Goal: Communication & Community: Answer question/provide support

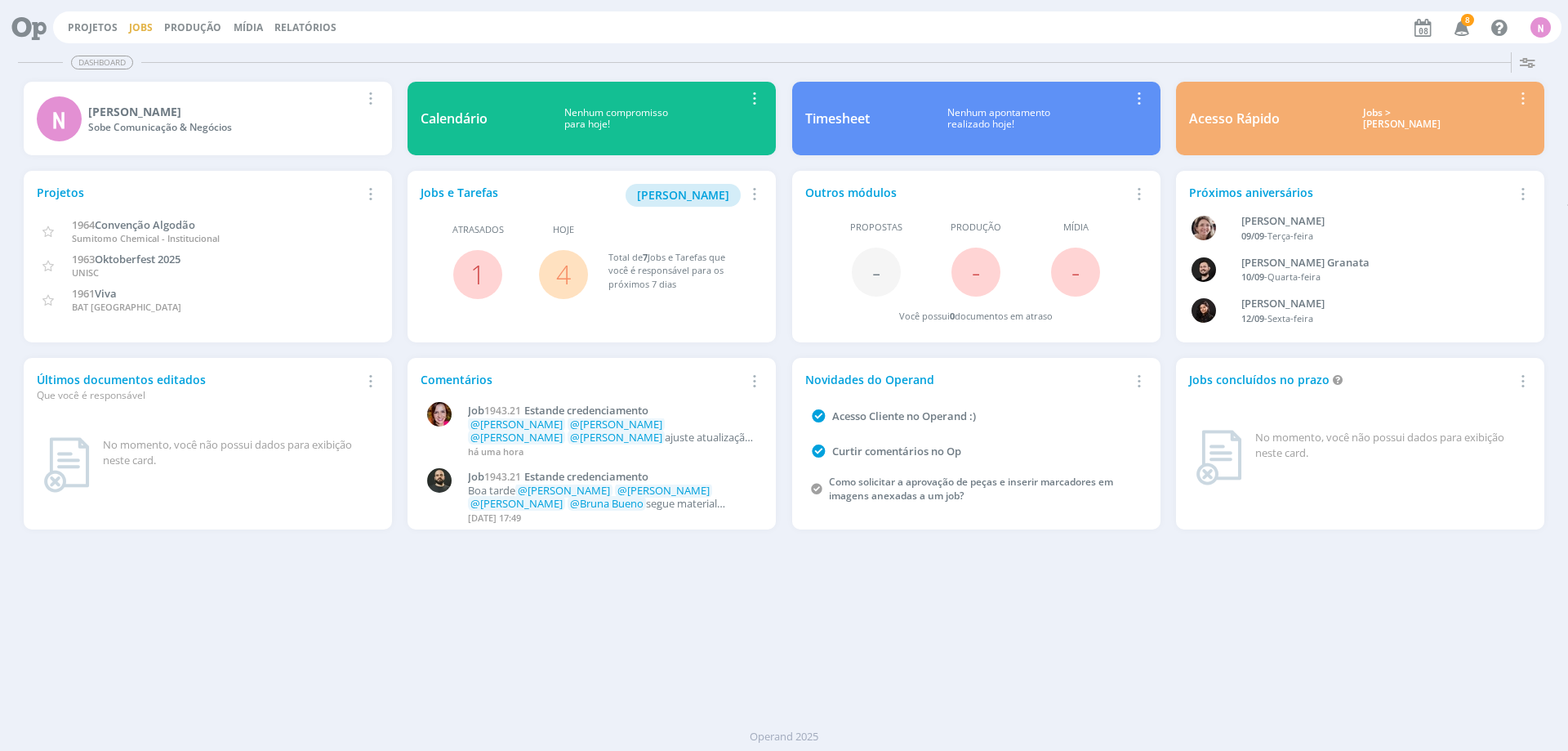
click at [137, 32] on link "Jobs" at bounding box center [141, 27] width 23 height 14
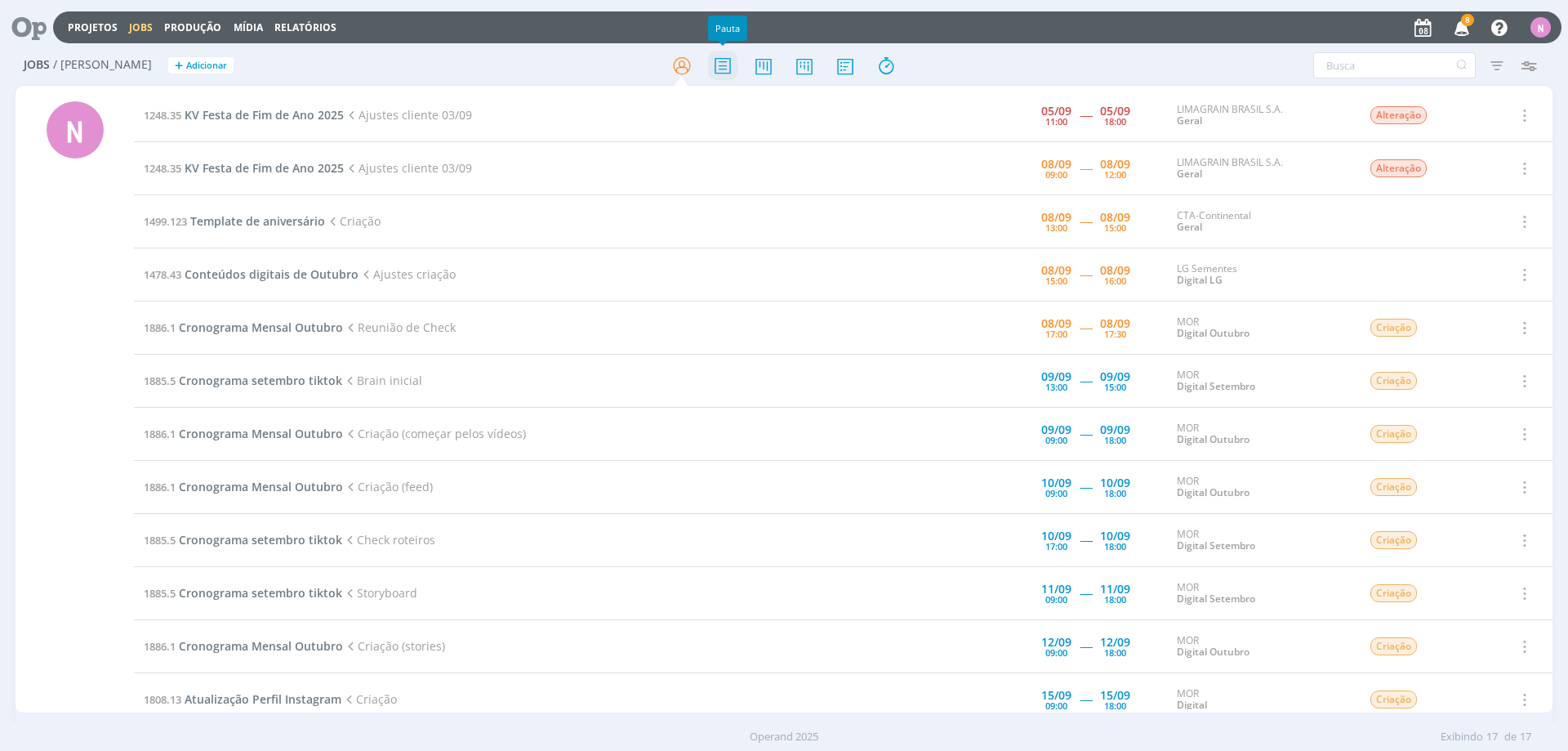
click at [720, 54] on icon at bounding box center [722, 66] width 29 height 32
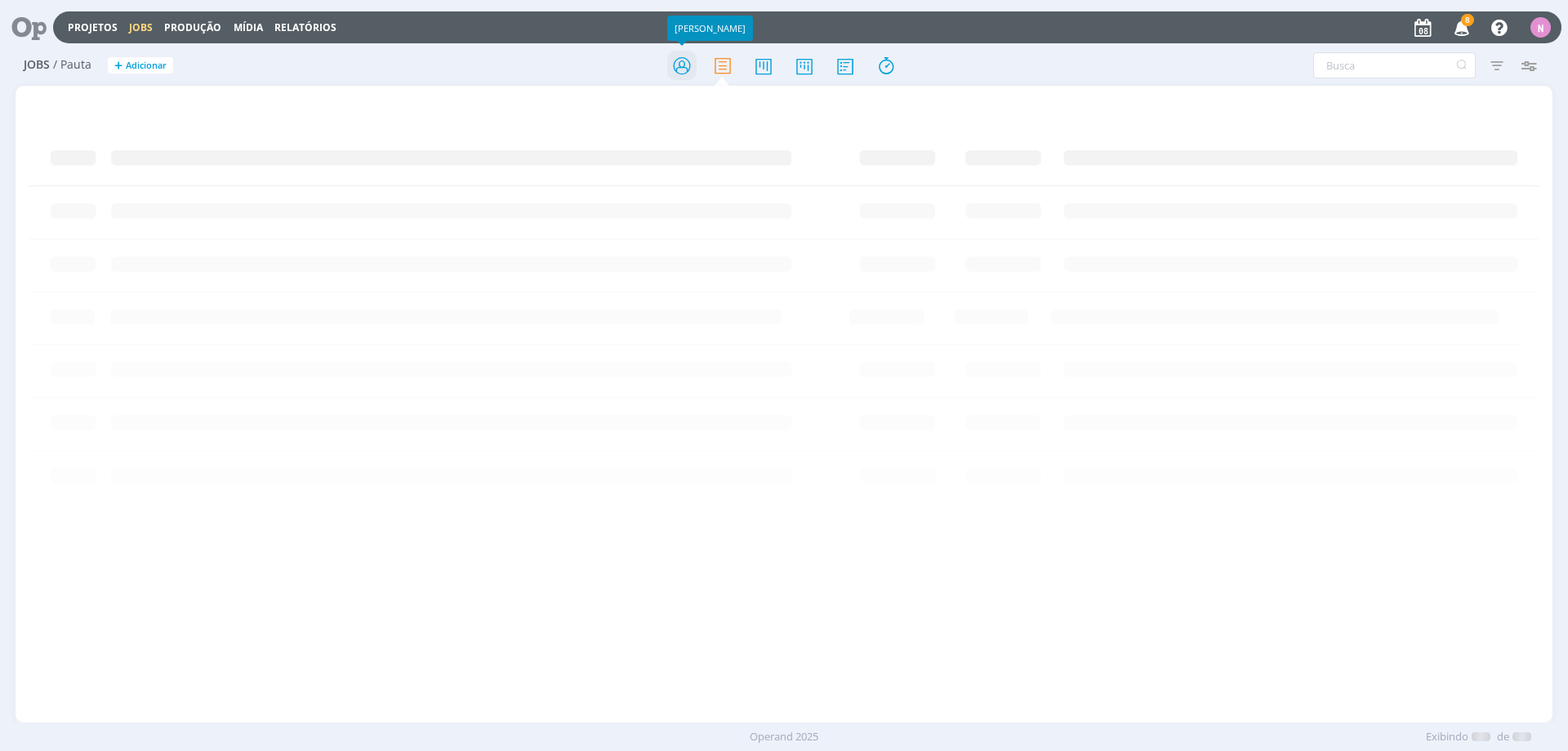
click at [678, 64] on icon at bounding box center [682, 66] width 29 height 32
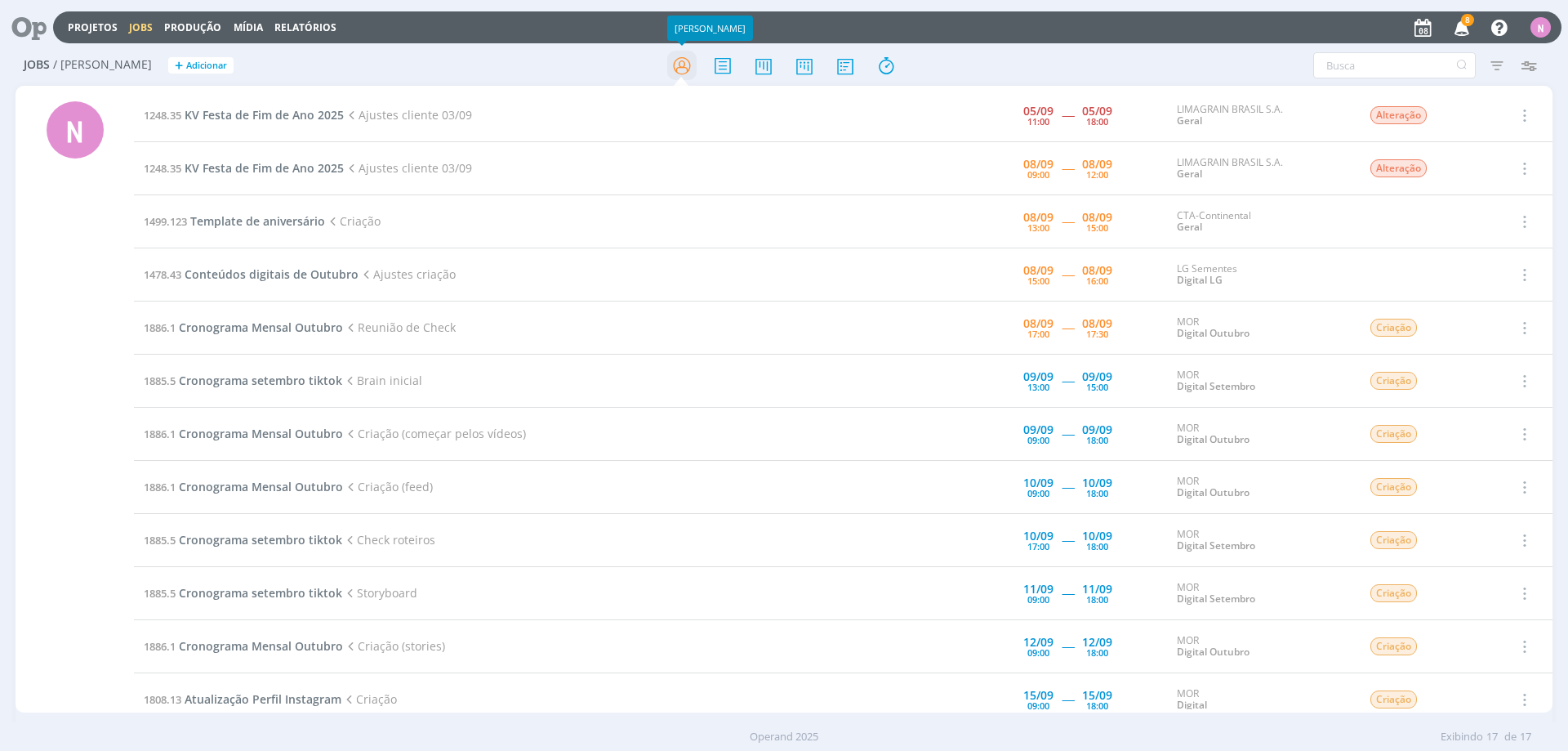
click at [678, 64] on icon at bounding box center [682, 66] width 29 height 32
click at [284, 172] on span "KV Festa de Fim de Ano 2025" at bounding box center [264, 167] width 159 height 16
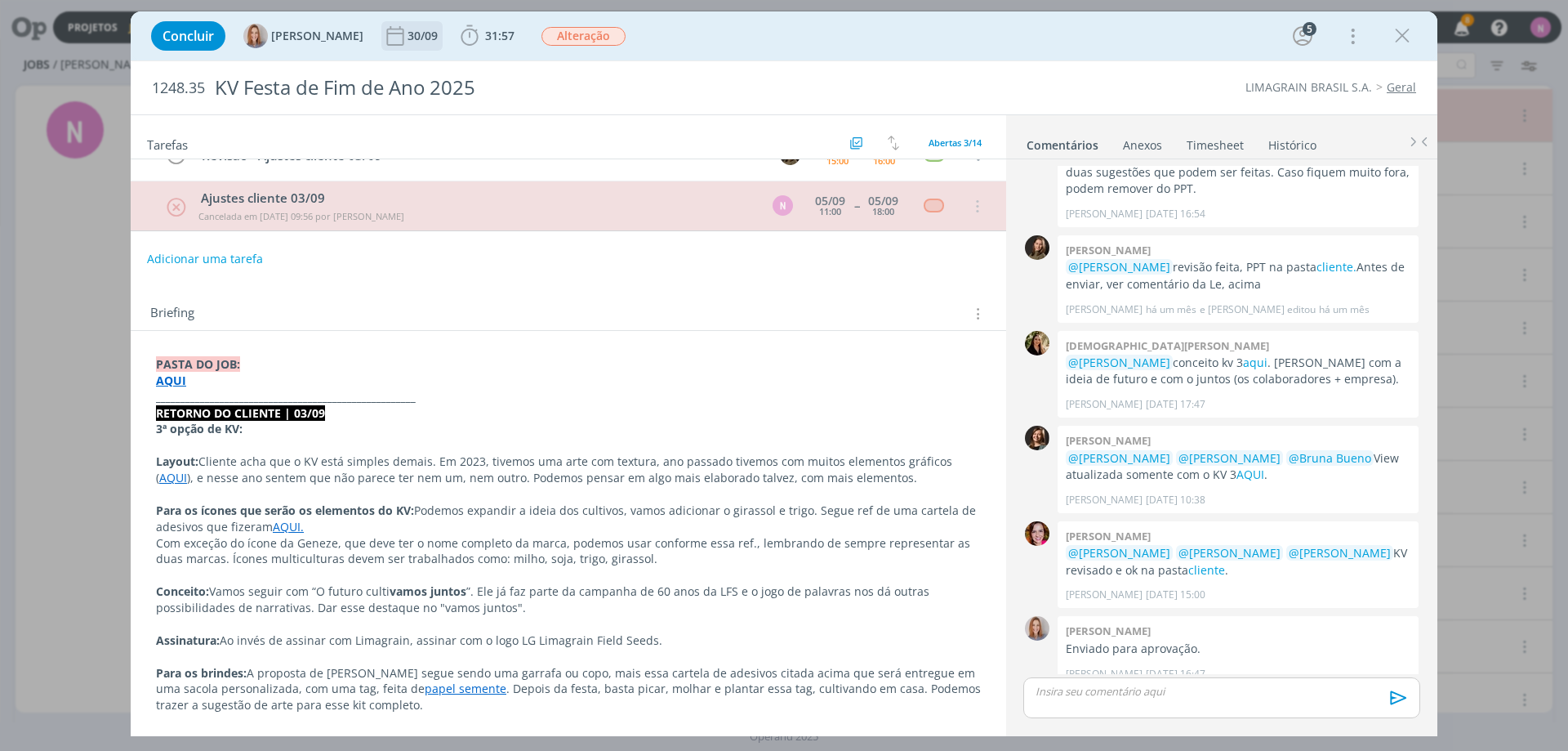
scroll to position [30, 0]
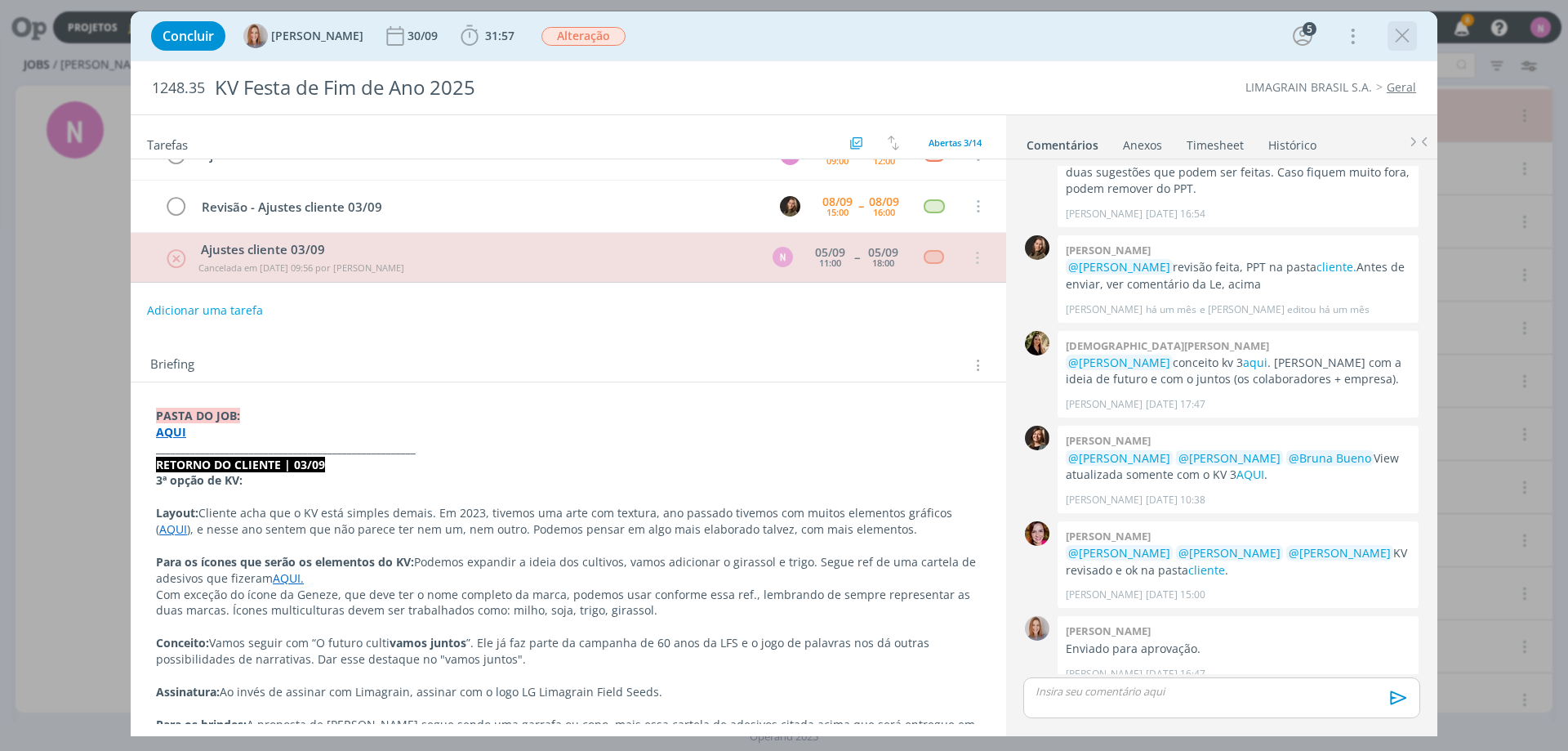
click at [1411, 37] on icon "dialog" at bounding box center [1402, 35] width 24 height 24
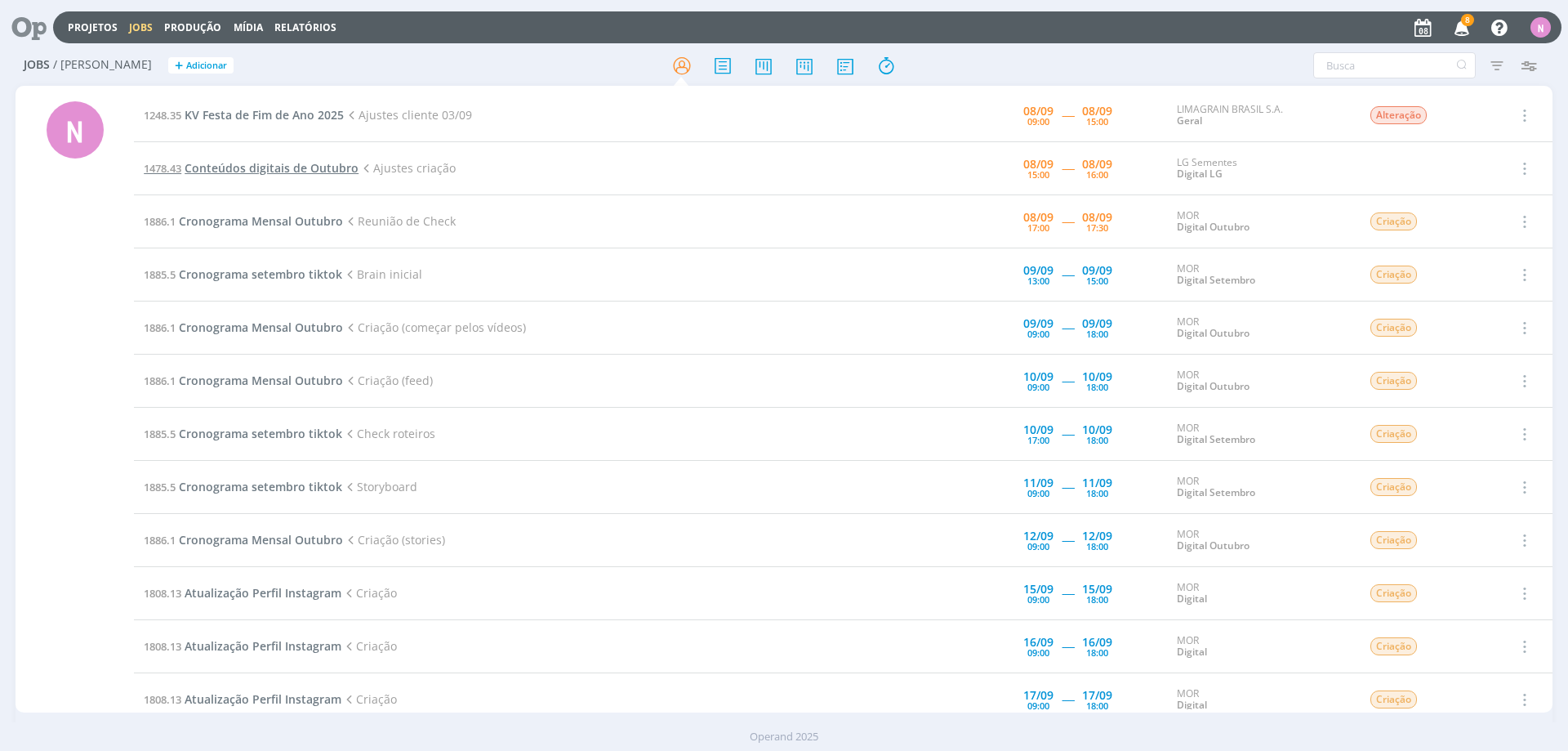
click at [250, 170] on span "Conteúdos digitais de Outubro" at bounding box center [271, 167] width 174 height 16
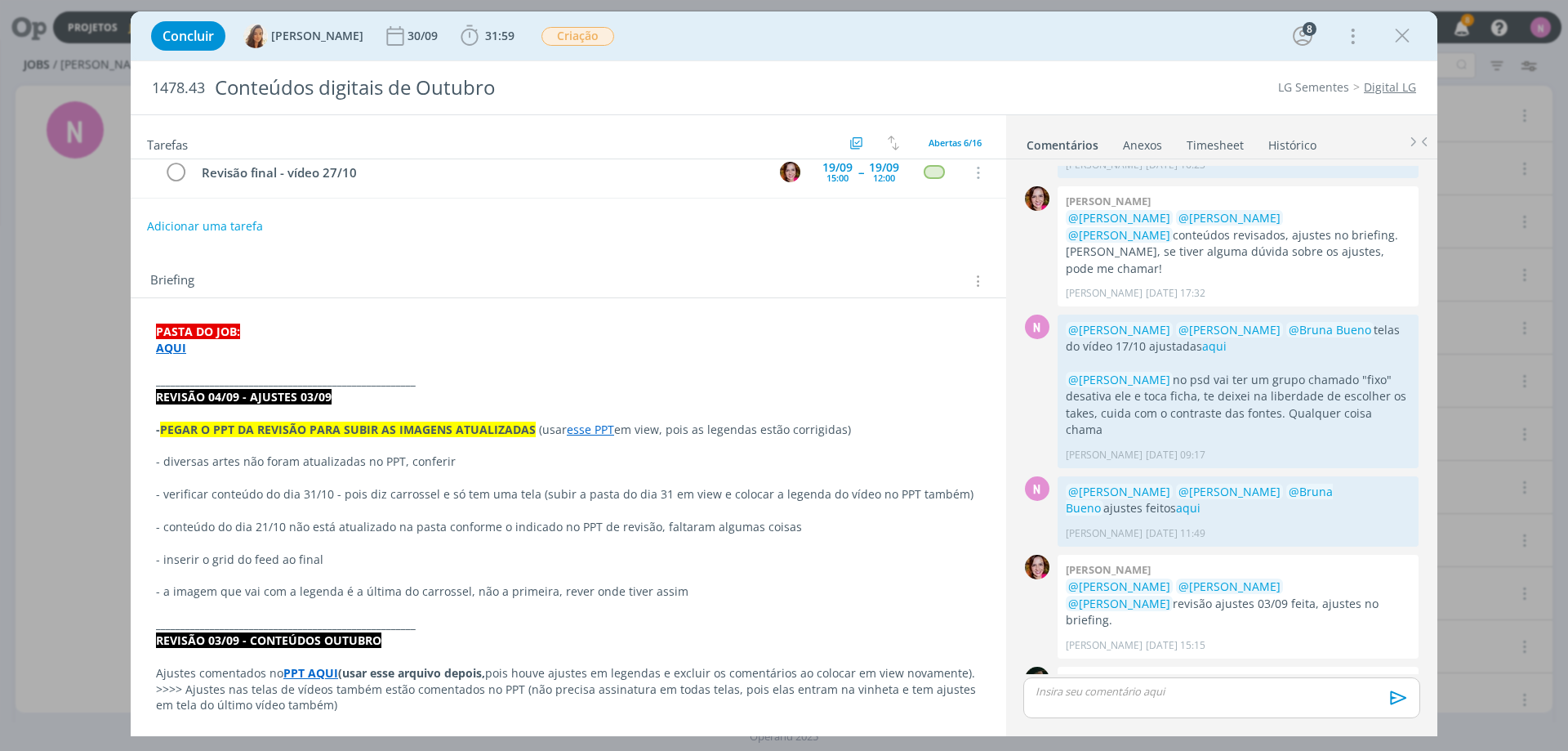
scroll to position [245, 0]
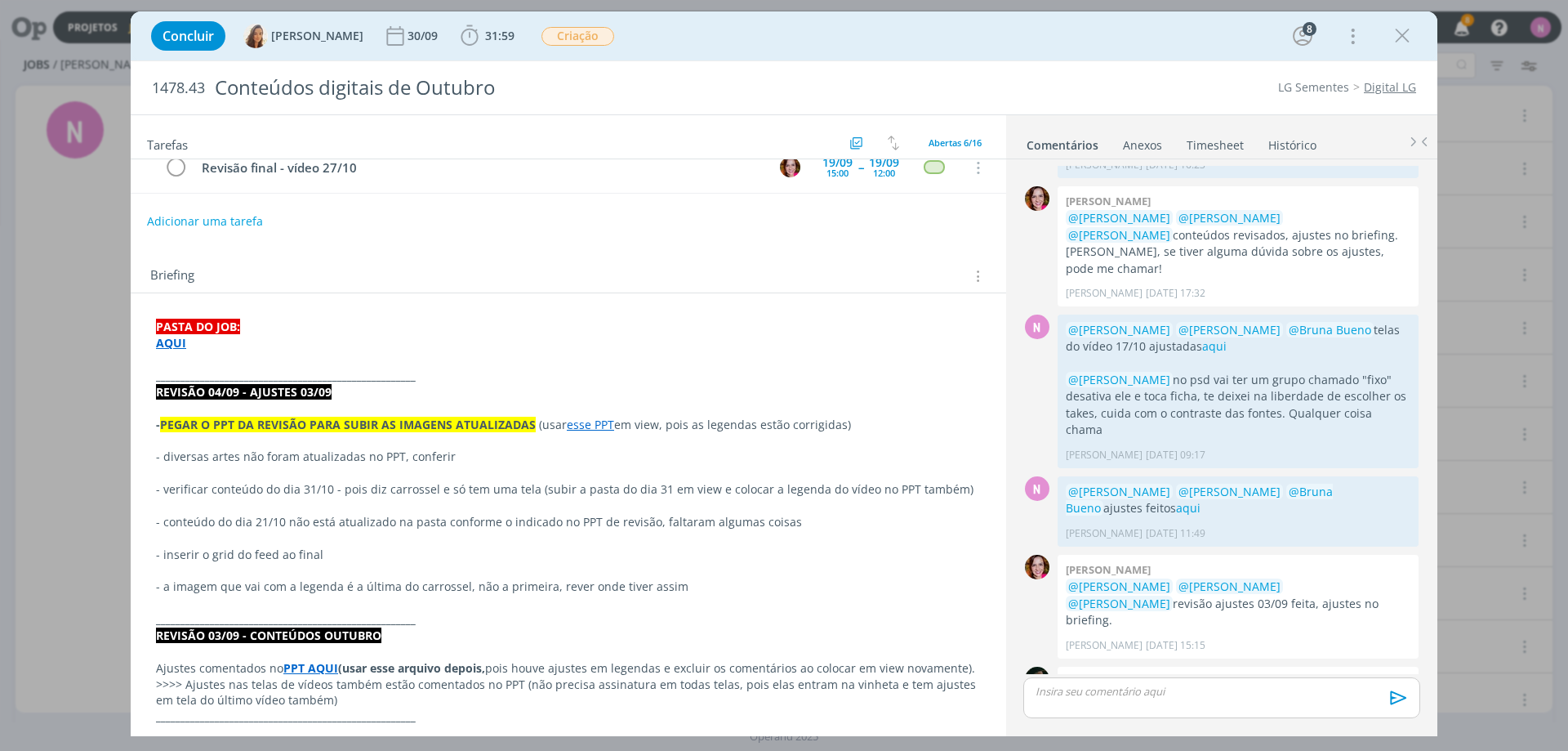
click at [596, 427] on link "esse PPT" at bounding box center [590, 424] width 47 height 16
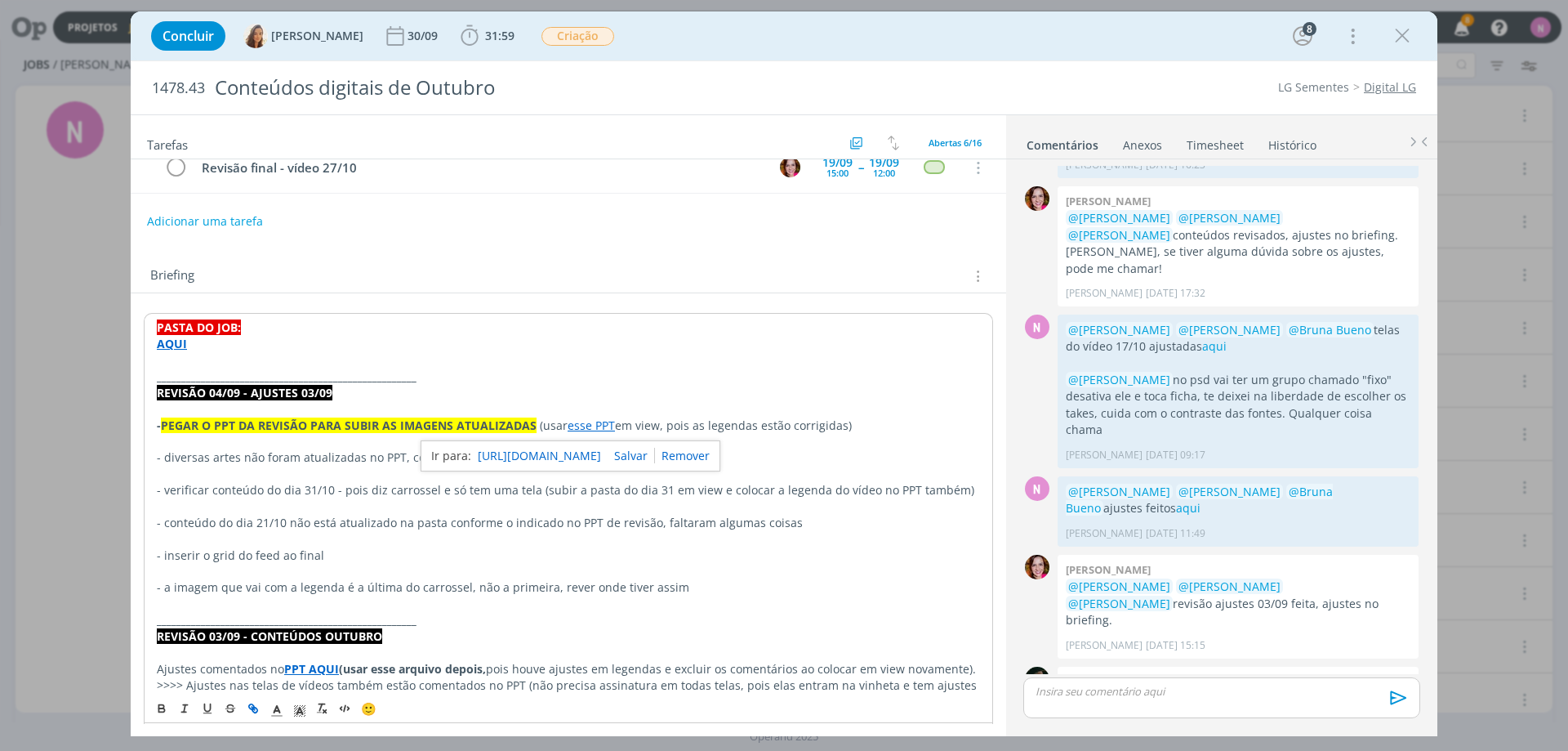
click at [601, 455] on link "[URL][DOMAIN_NAME]" at bounding box center [539, 456] width 123 height 22
click at [168, 340] on strong "AQUI" at bounding box center [171, 343] width 30 height 16
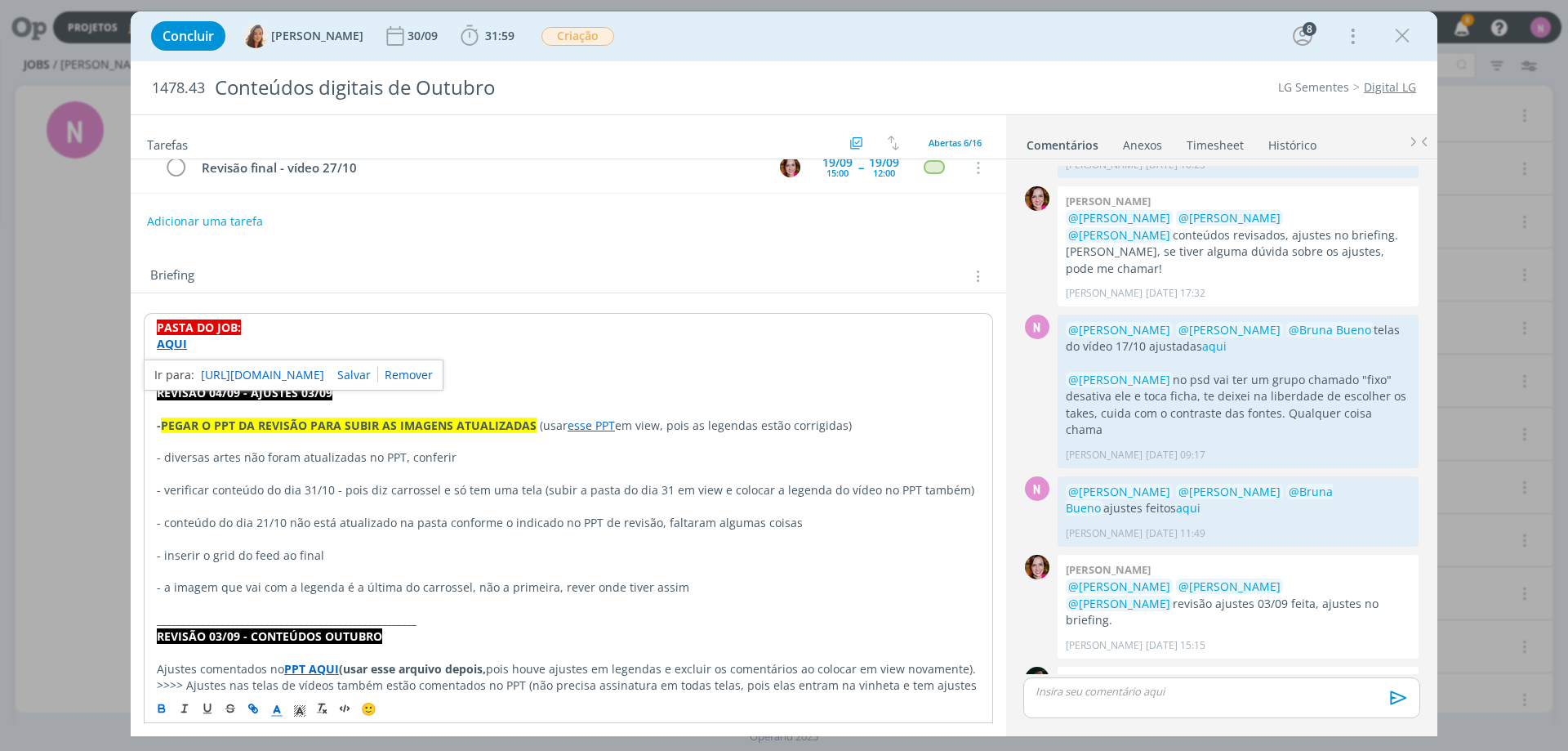
click at [301, 369] on link "[URL][DOMAIN_NAME]" at bounding box center [262, 376] width 123 height 22
click at [469, 42] on icon "dialog" at bounding box center [469, 35] width 24 height 24
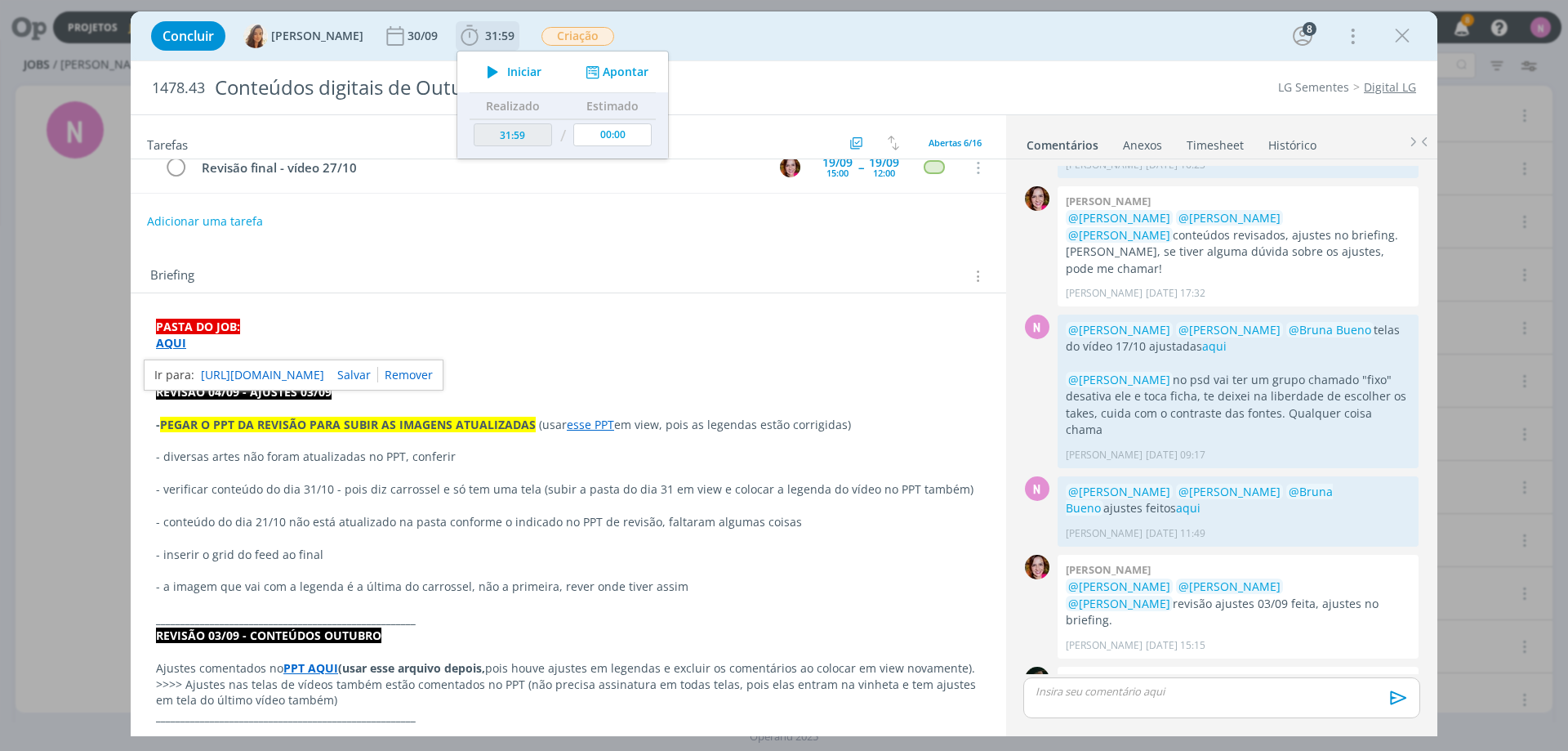
click at [516, 67] on span "Iniciar" at bounding box center [523, 72] width 34 height 12
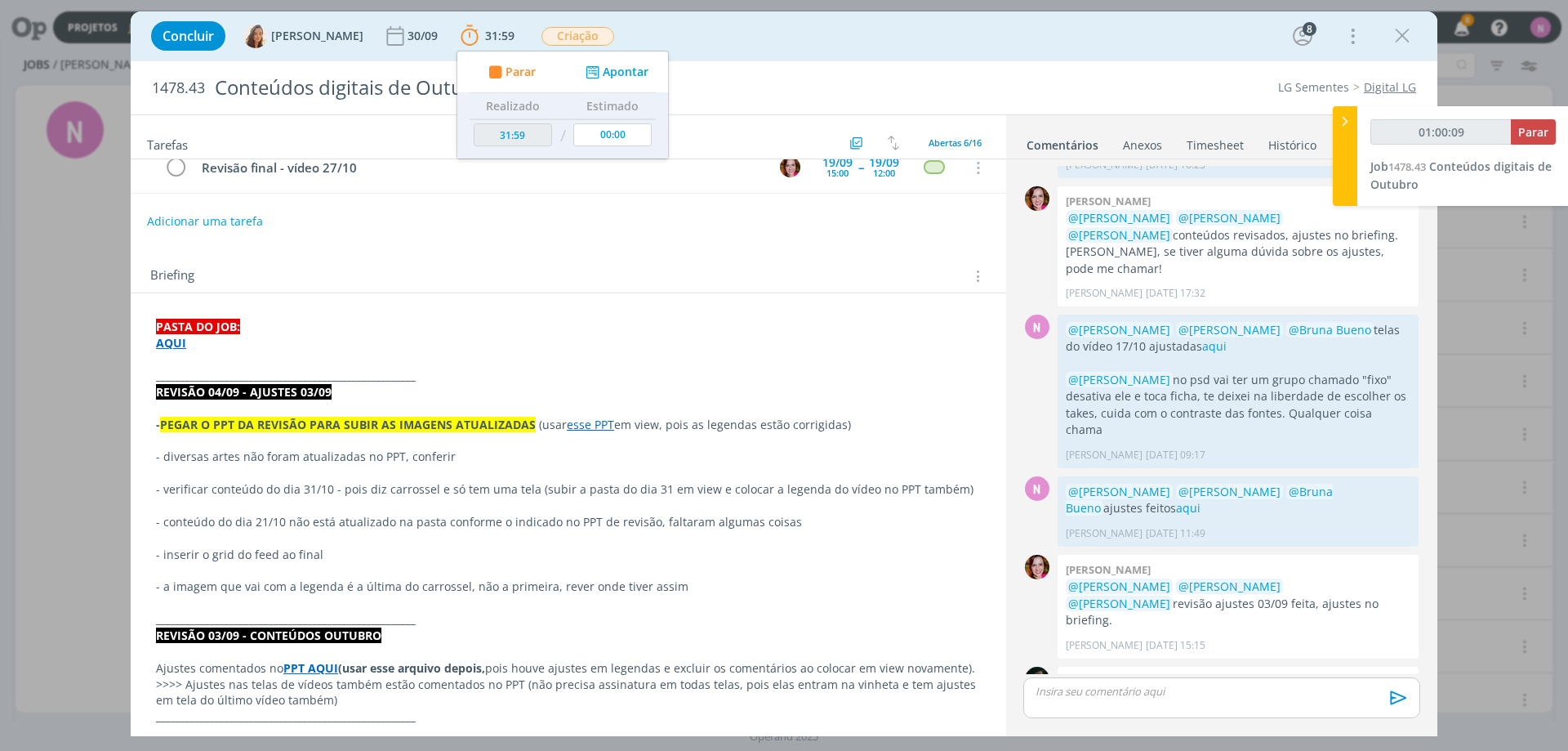
scroll to position [327, 0]
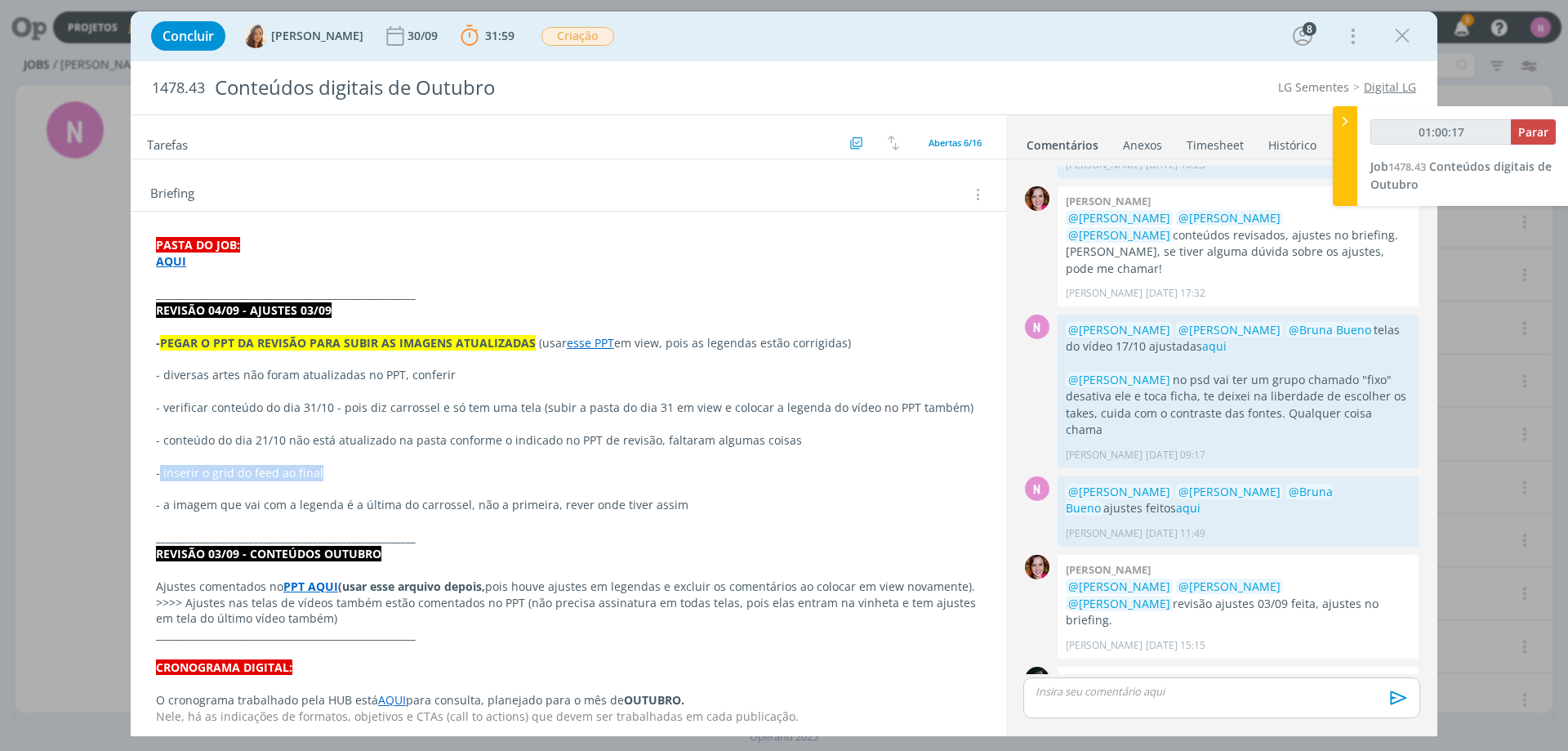
drag, startPoint x: 325, startPoint y: 471, endPoint x: 159, endPoint y: 469, distance: 166.0
click at [159, 469] on p "- inserir o grid do feed ao final" at bounding box center [568, 473] width 825 height 17
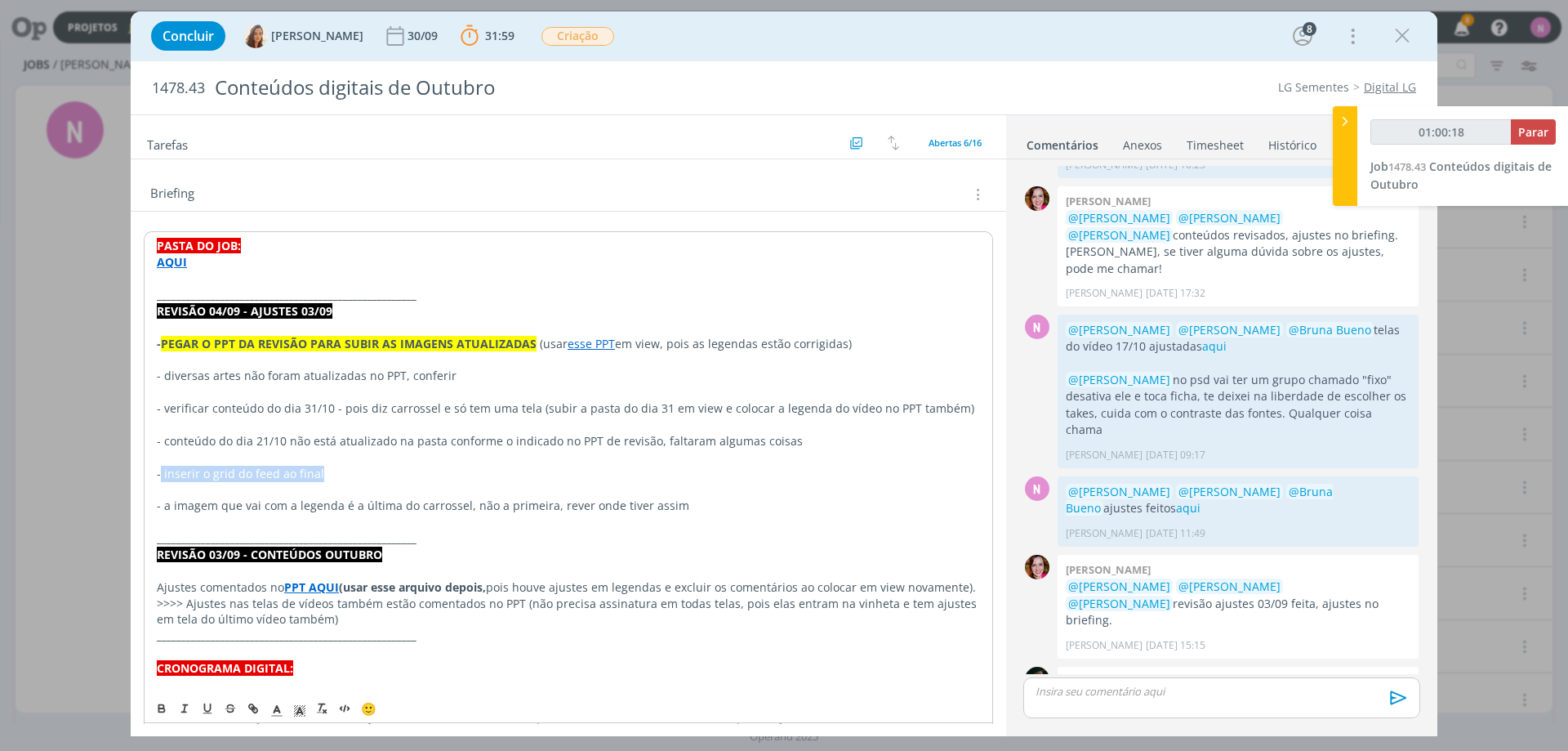
copy p "inserir o grid do feed ao final"
click at [270, 466] on p "- inserir o grid do feed ao final" at bounding box center [568, 474] width 823 height 17
drag, startPoint x: 318, startPoint y: 469, endPoint x: 149, endPoint y: 477, distance: 169.2
click at [149, 477] on div "PASTA DO JOB: AQUI _____________________________________________________ REVISÃ…" at bounding box center [568, 700] width 850 height 938
copy p "- inserir o grid do feed ao final"
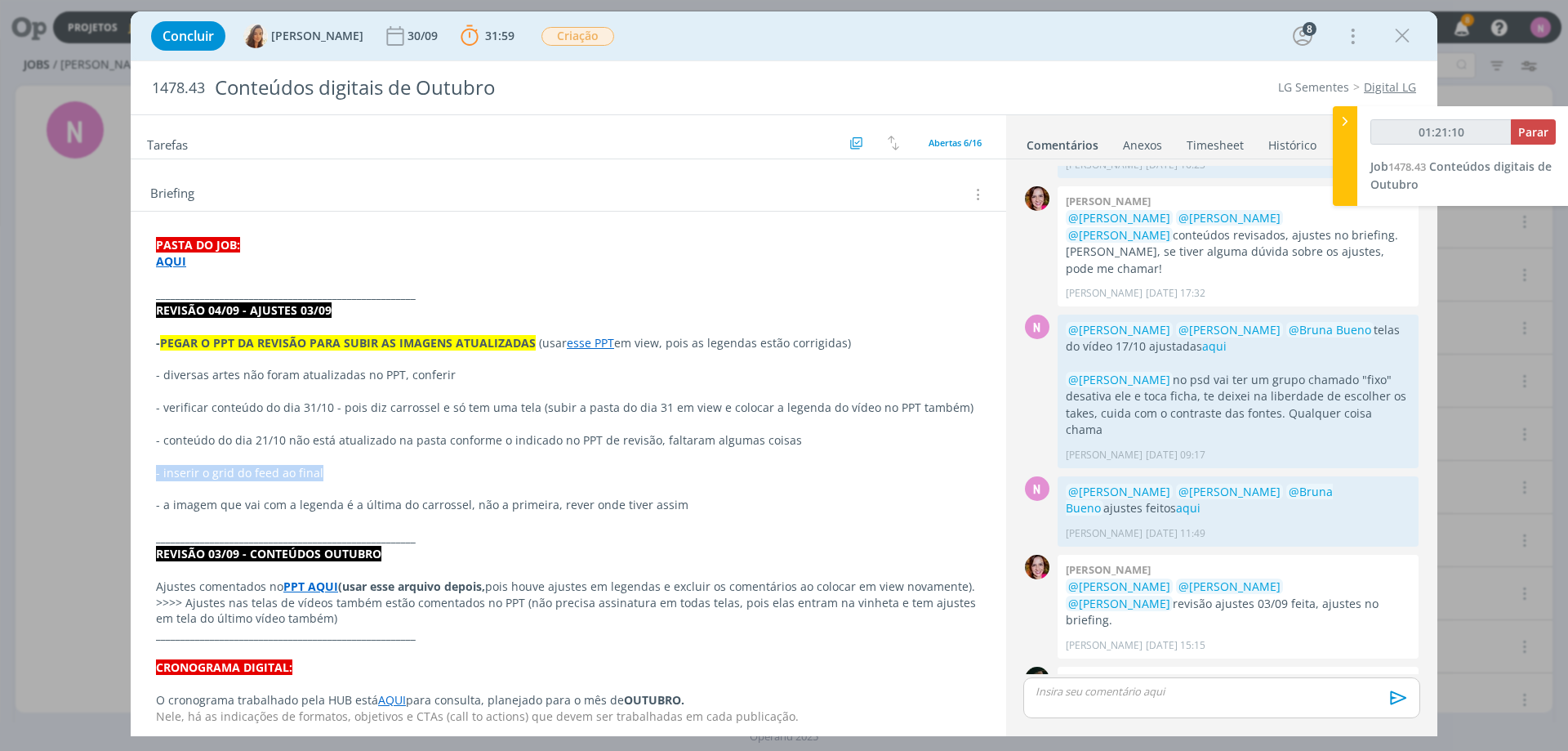
scroll to position [0, 0]
click at [290, 502] on p "- a imagem que vai com a legenda é a última do carrossel, não a primeira, rever…" at bounding box center [568, 505] width 825 height 17
click at [1540, 128] on span "Parar" at bounding box center [1533, 132] width 30 height 16
type input "01:22:00"
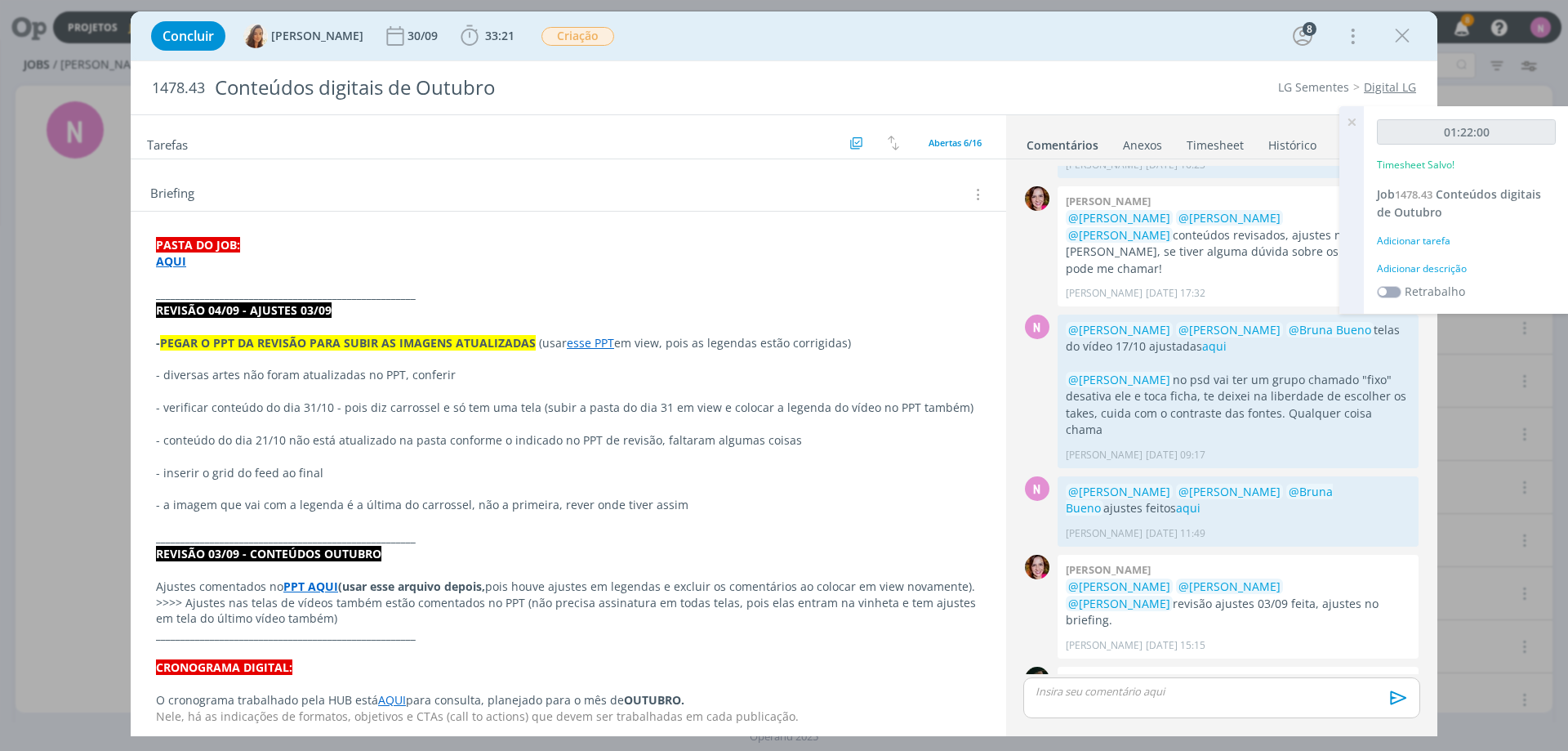
click at [1357, 122] on icon at bounding box center [1351, 122] width 29 height 32
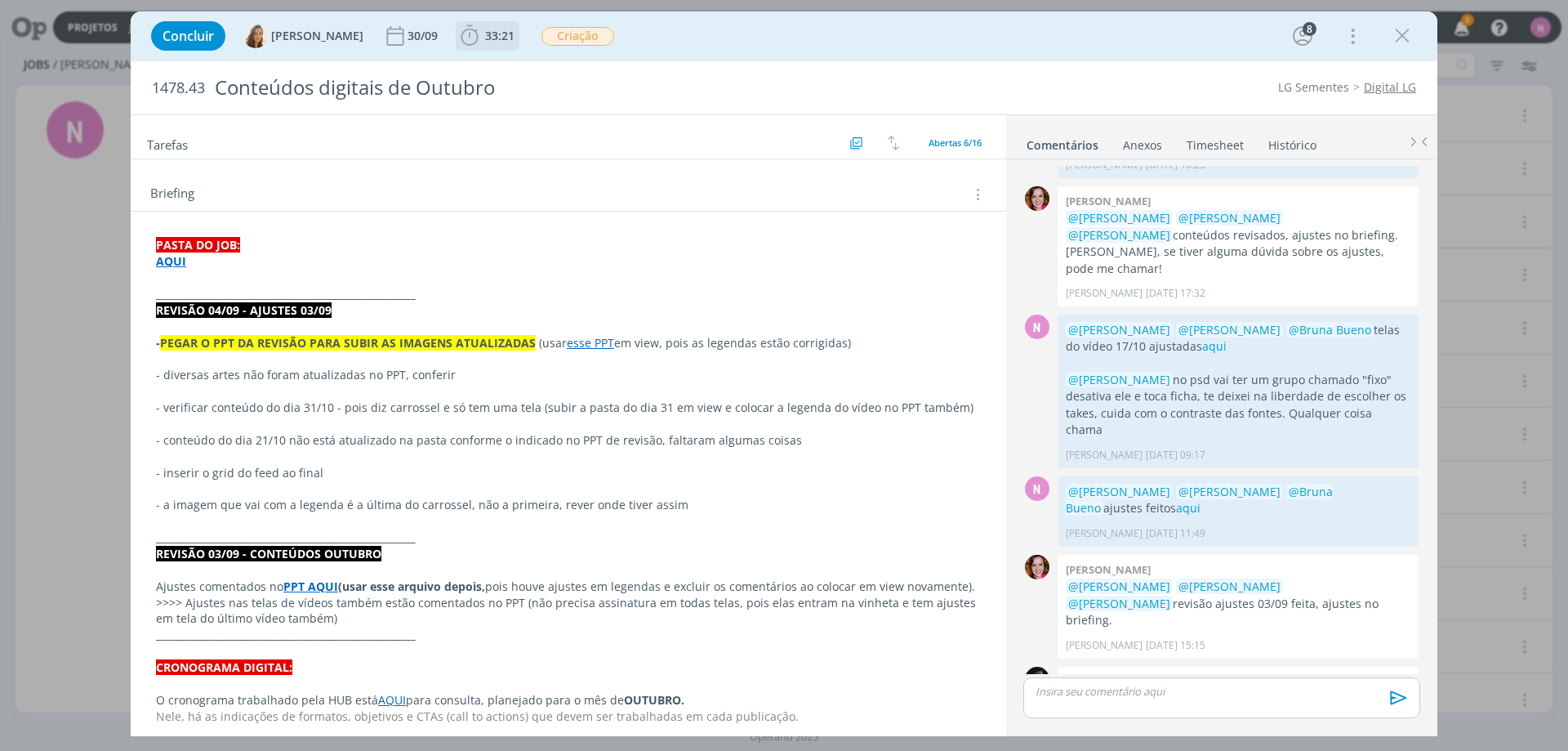
click at [485, 30] on span "33:21" at bounding box center [499, 35] width 29 height 16
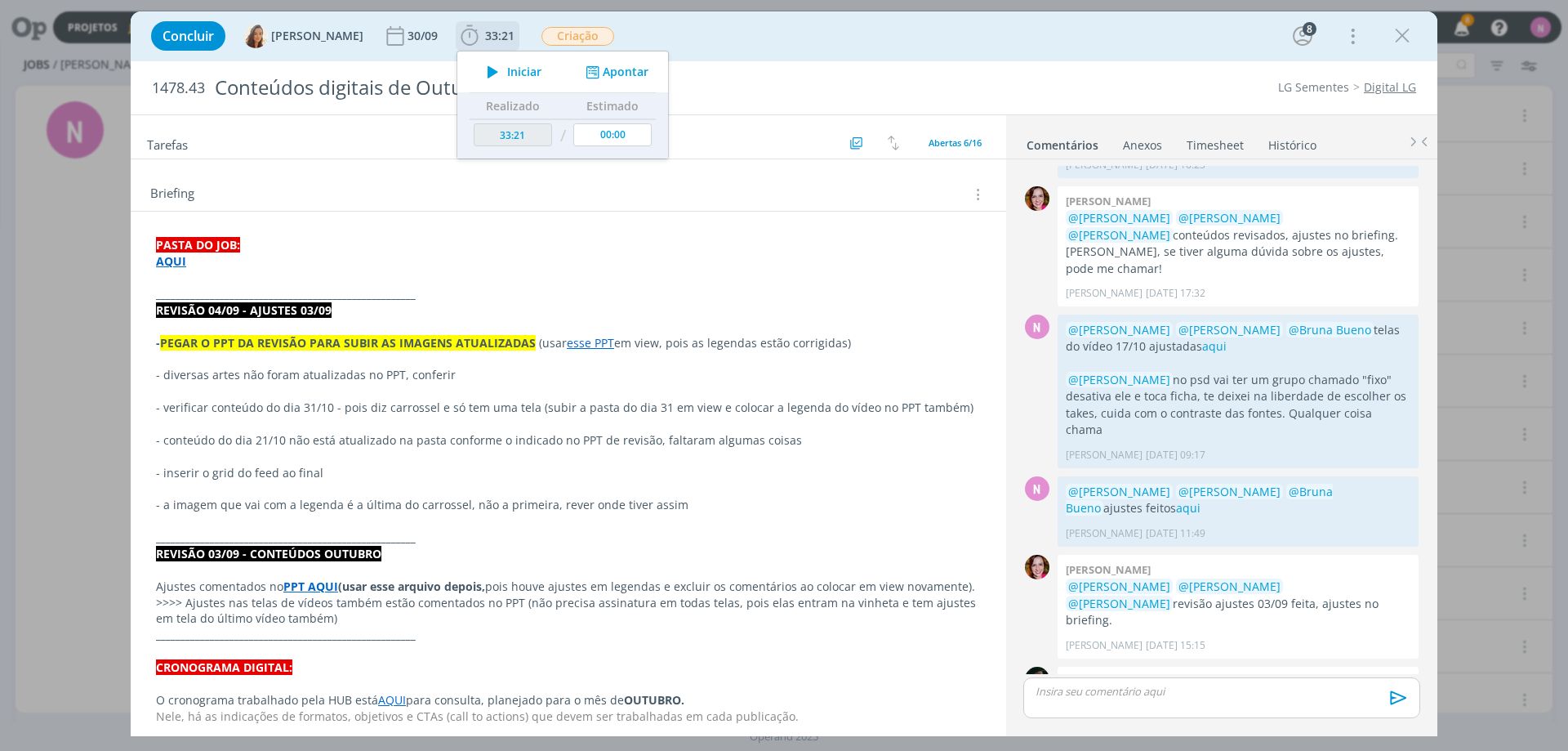
click at [511, 69] on span "Iniciar" at bounding box center [523, 72] width 34 height 12
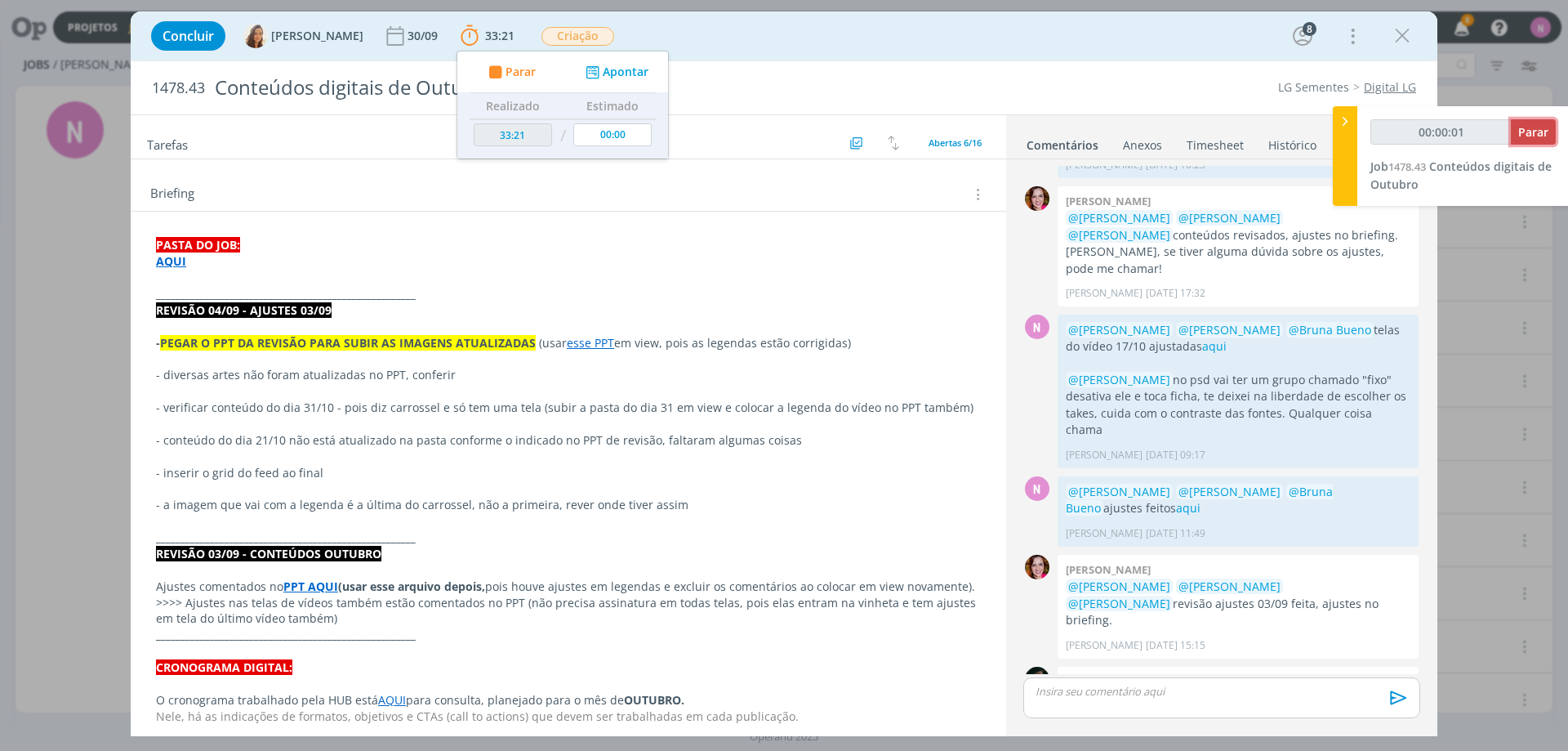
click at [1519, 133] on span "Parar" at bounding box center [1533, 132] width 30 height 16
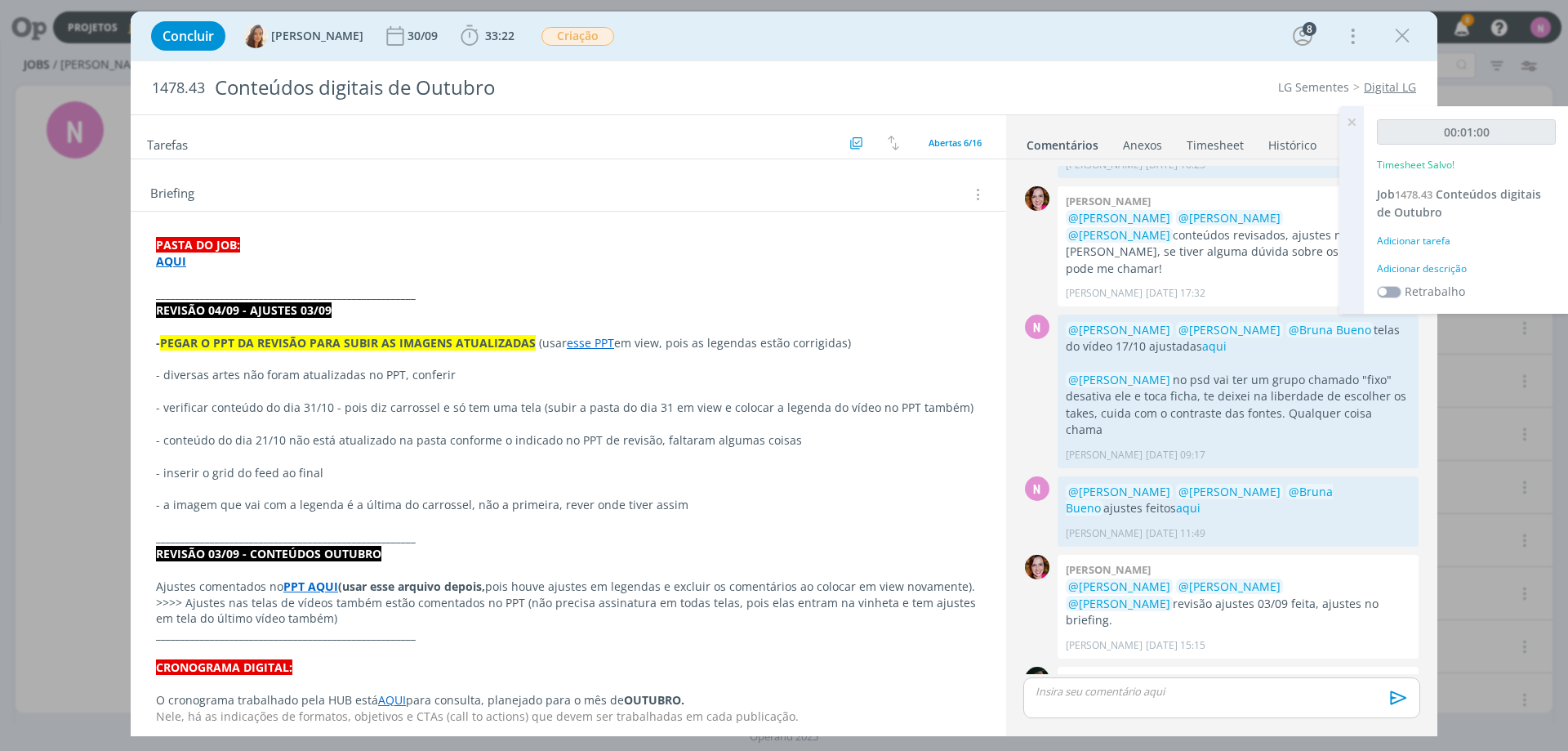
click at [1357, 120] on icon at bounding box center [1351, 122] width 29 height 32
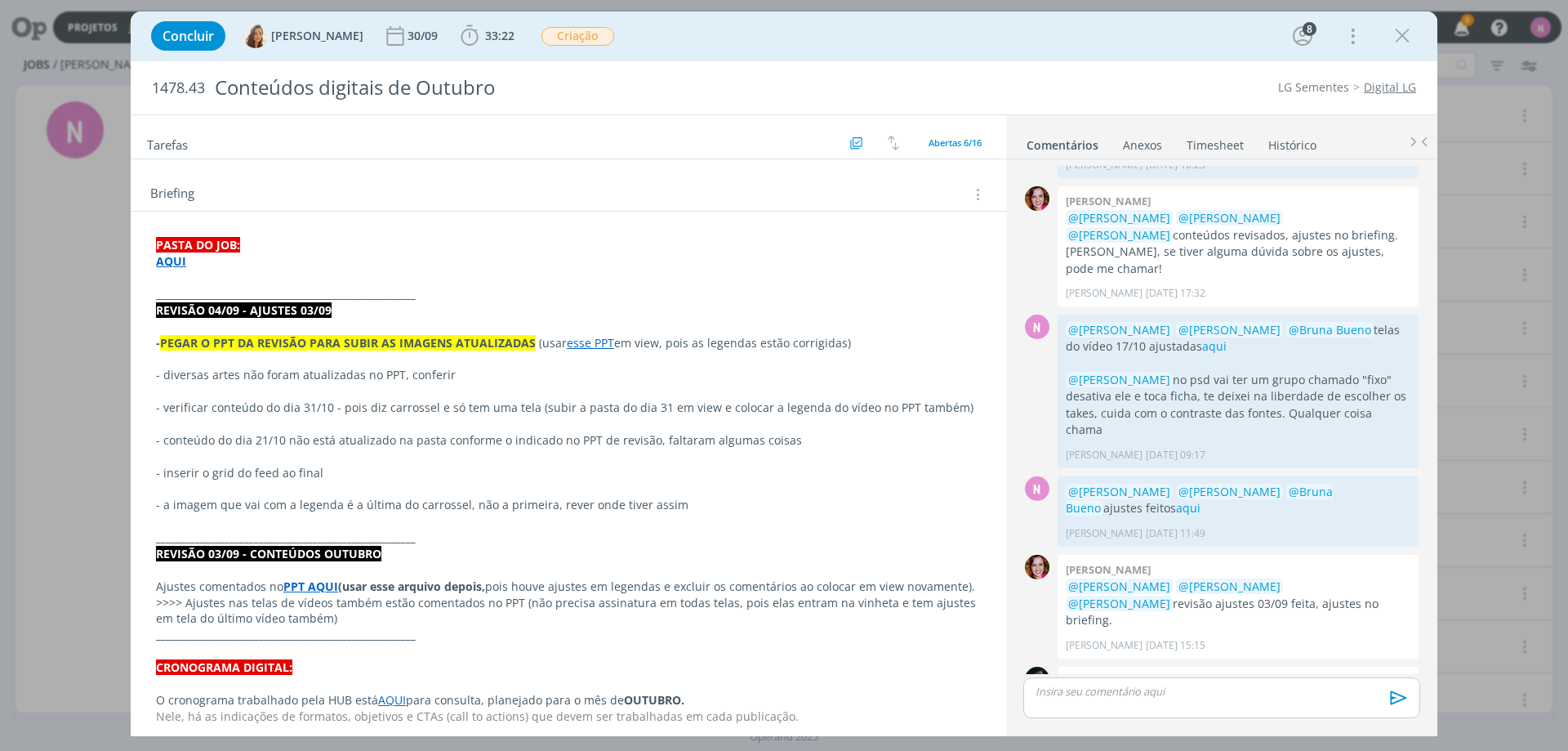
click at [1228, 144] on link "Timesheet" at bounding box center [1215, 142] width 59 height 23
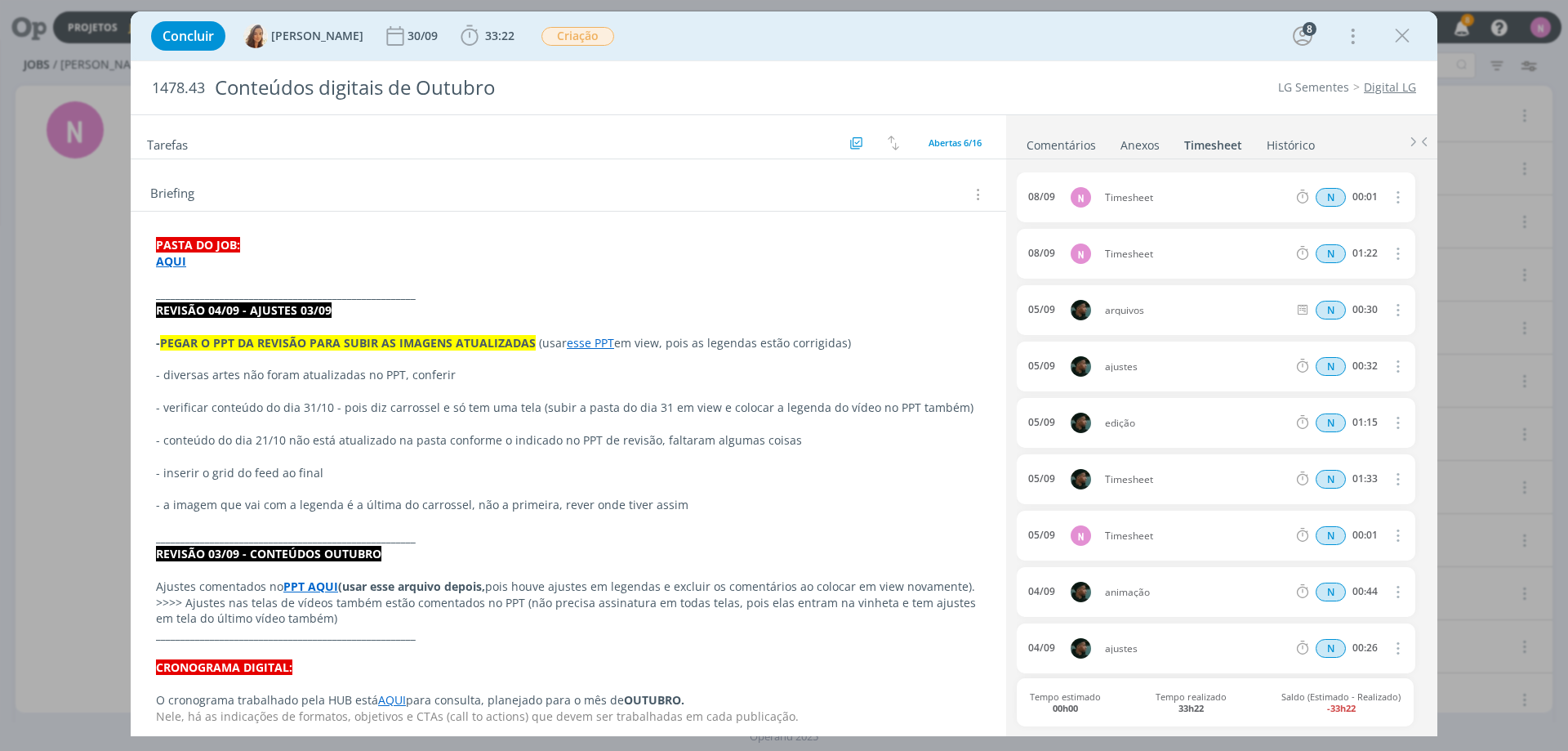
drag, startPoint x: 1392, startPoint y: 191, endPoint x: 1387, endPoint y: 201, distance: 11.2
click at [1392, 191] on icon "dialog" at bounding box center [1397, 197] width 18 height 20
click at [1337, 250] on link "Editar" at bounding box center [1351, 252] width 129 height 26
click at [1391, 199] on icon "dialog" at bounding box center [1396, 198] width 13 height 13
click at [1396, 197] on icon "dialog" at bounding box center [1397, 197] width 18 height 20
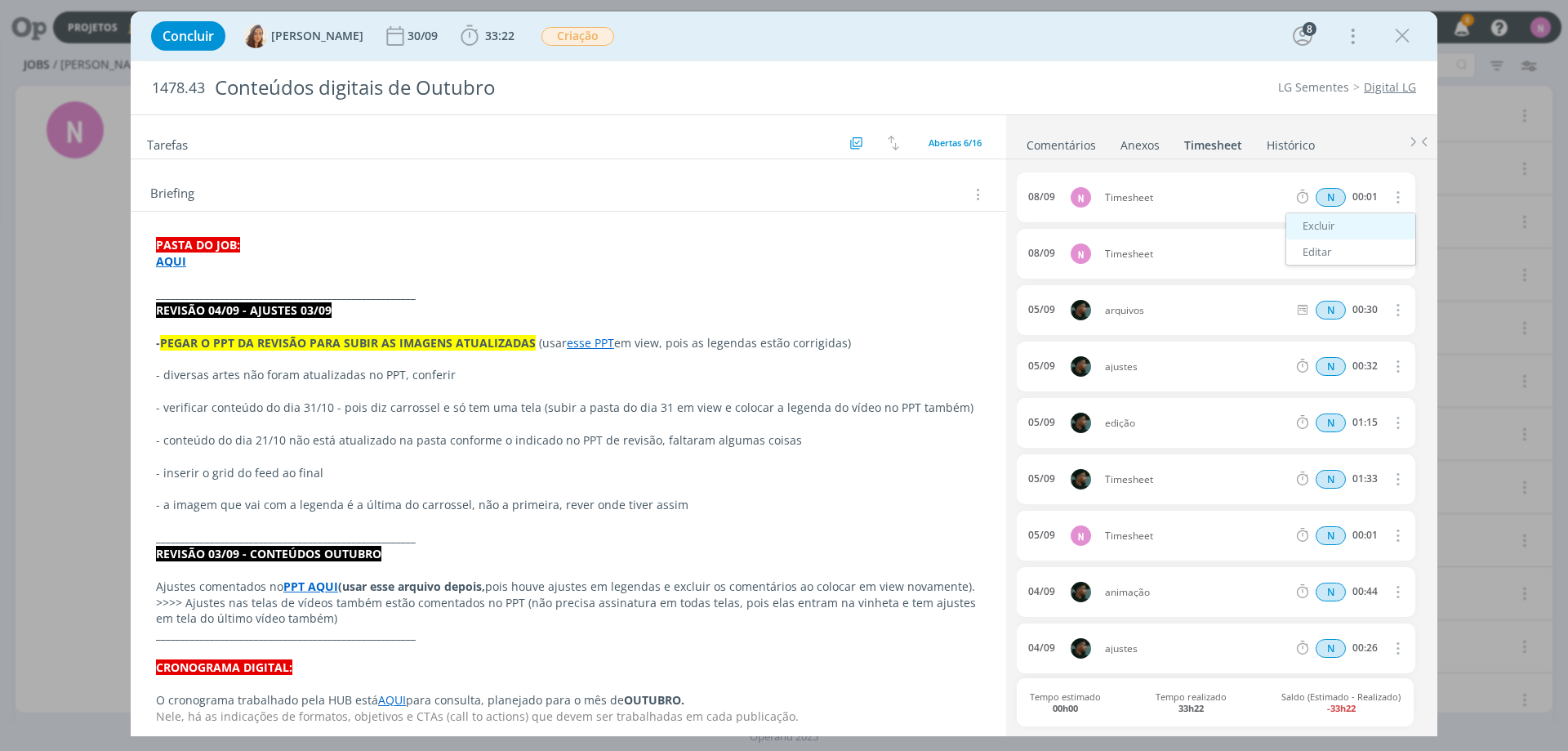
click at [1327, 221] on link "Excluir" at bounding box center [1351, 226] width 129 height 26
click at [1377, 195] on button "Sim" at bounding box center [1382, 198] width 32 height 18
click at [1402, 188] on button "dialog" at bounding box center [1396, 197] width 39 height 27
click at [1152, 193] on span "Timesheet" at bounding box center [1196, 198] width 196 height 10
click at [1142, 196] on span "Timesheet" at bounding box center [1196, 198] width 196 height 10
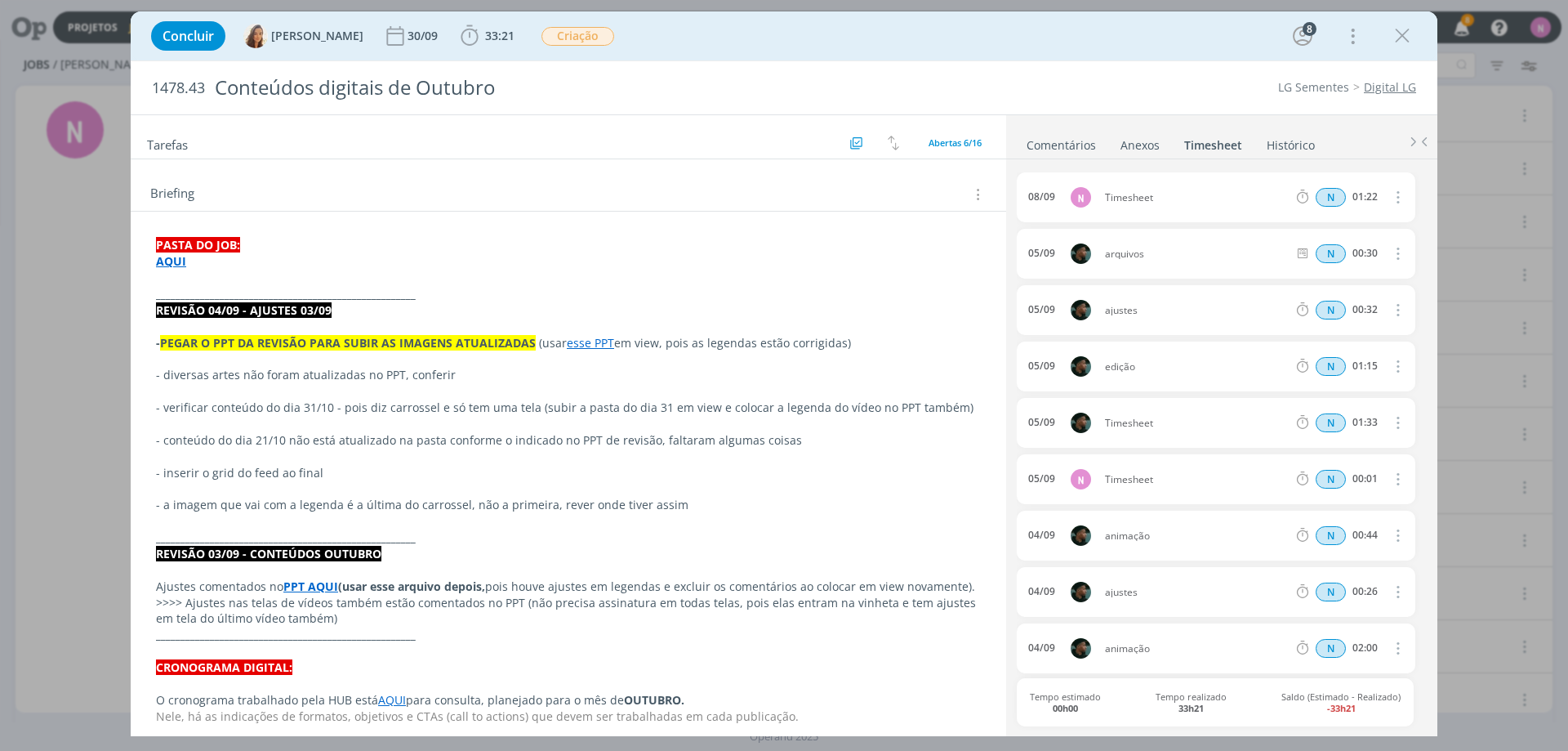
click at [1142, 196] on span "Timesheet" at bounding box center [1196, 198] width 196 height 10
click at [1389, 193] on icon "dialog" at bounding box center [1397, 197] width 18 height 20
click at [1319, 246] on link "Editar" at bounding box center [1351, 252] width 129 height 26
drag, startPoint x: 1157, startPoint y: 199, endPoint x: 1067, endPoint y: 206, distance: 90.3
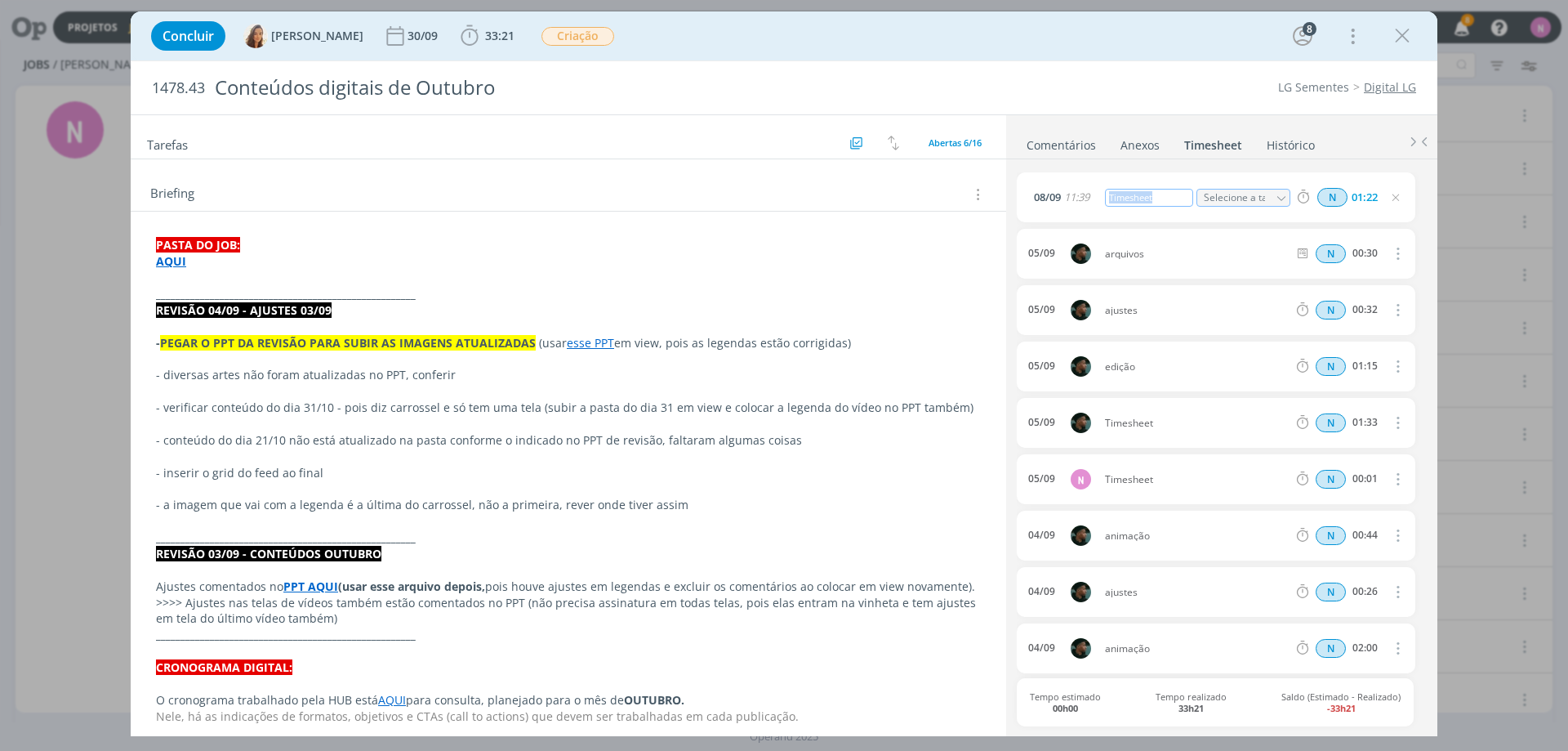
click at [1067, 206] on div "[DATE] 11:39 Timesheet Selecione a tarefa N 01:22" at bounding box center [1216, 197] width 399 height 50
click at [1057, 141] on link "Comentários" at bounding box center [1060, 142] width 71 height 23
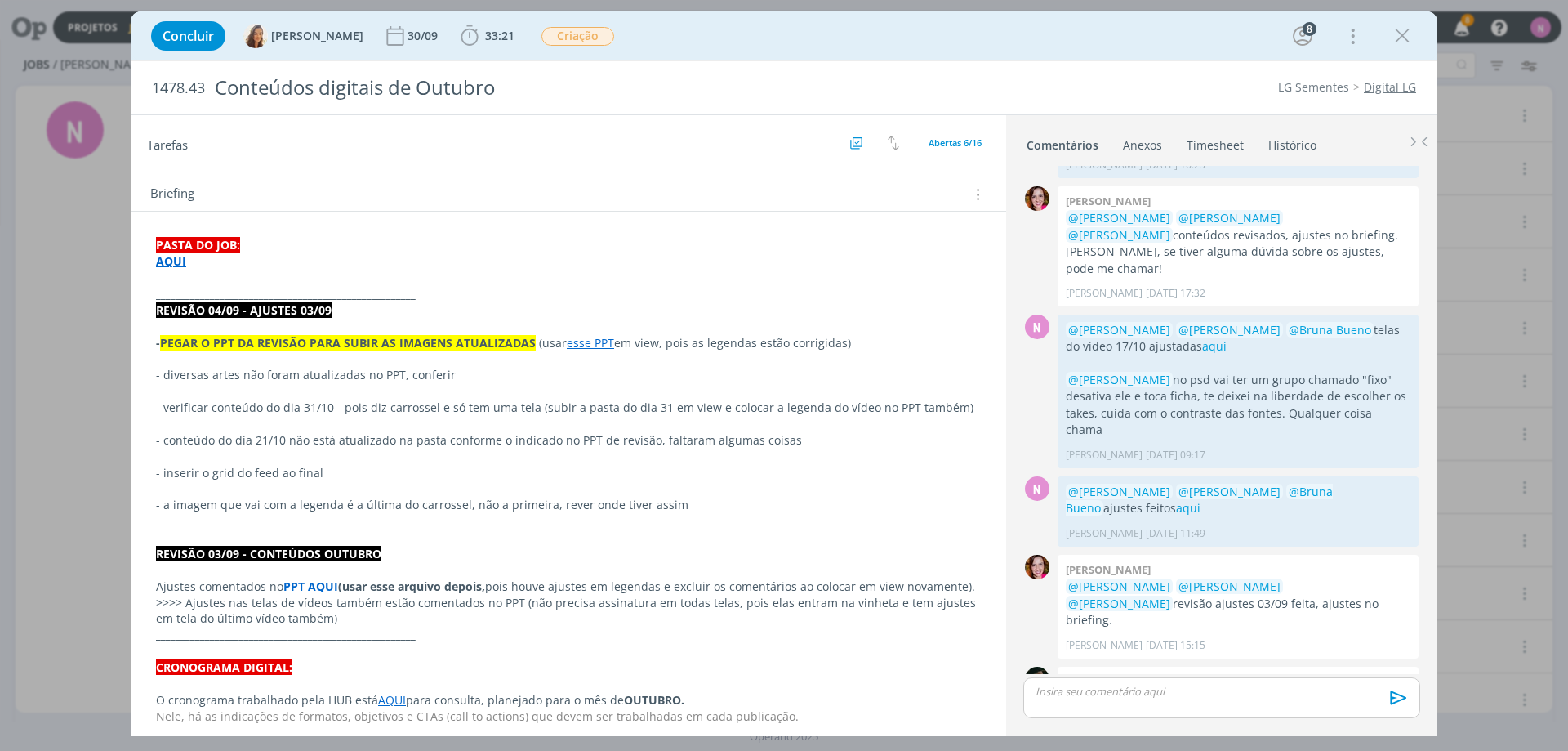
click at [1075, 686] on p "dialog" at bounding box center [1222, 691] width 371 height 15
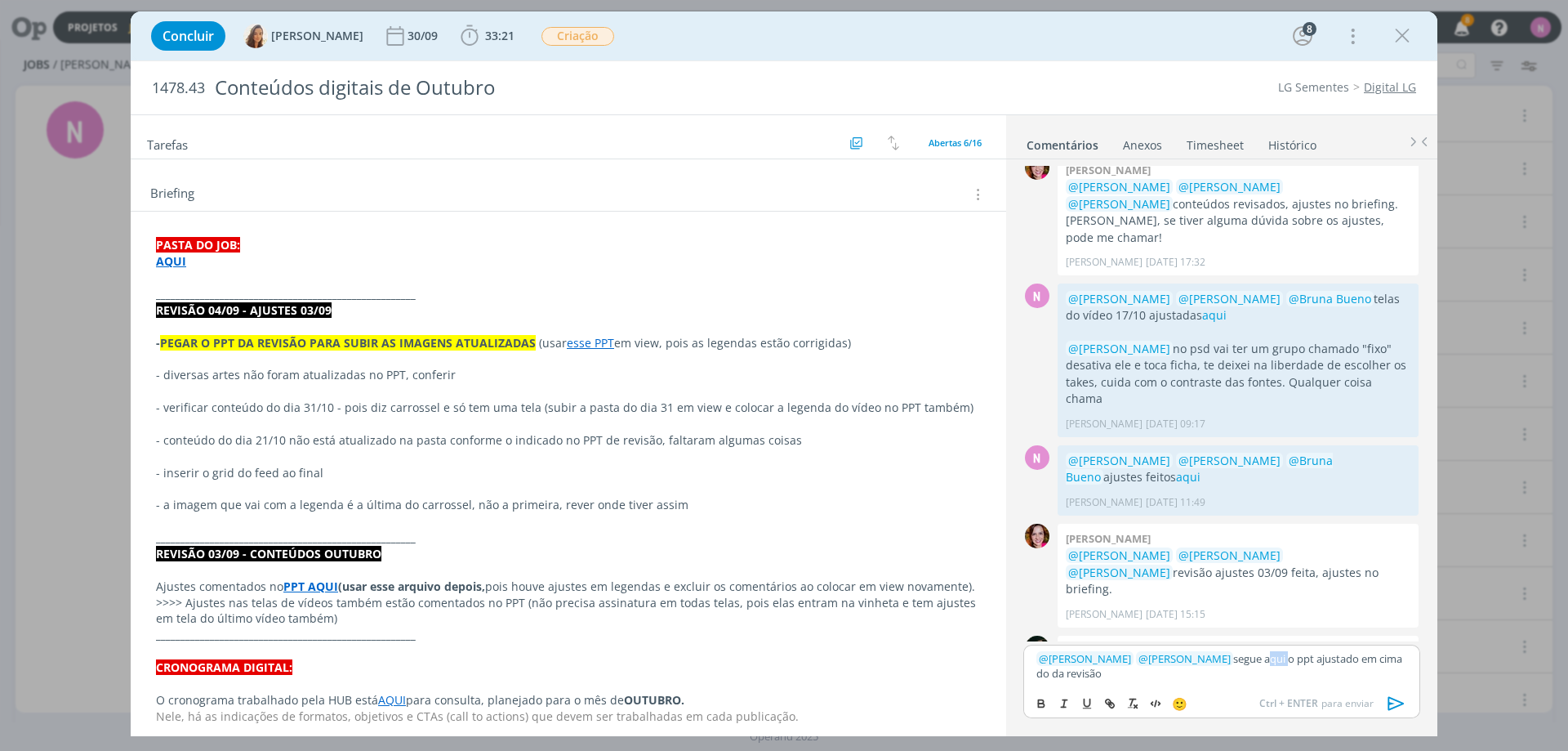
drag, startPoint x: 1251, startPoint y: 654, endPoint x: 1271, endPoint y: 657, distance: 20.2
click at [1271, 657] on p "﻿ @ [PERSON_NAME] ﻿ ﻿ @ [PERSON_NAME] ﻿ segue aqui o ppt ajustado em cima do da…" at bounding box center [1222, 666] width 371 height 30
click at [1108, 697] on icon "dialog" at bounding box center [1110, 704] width 13 height 13
paste input "[URL][DOMAIN_NAME]"
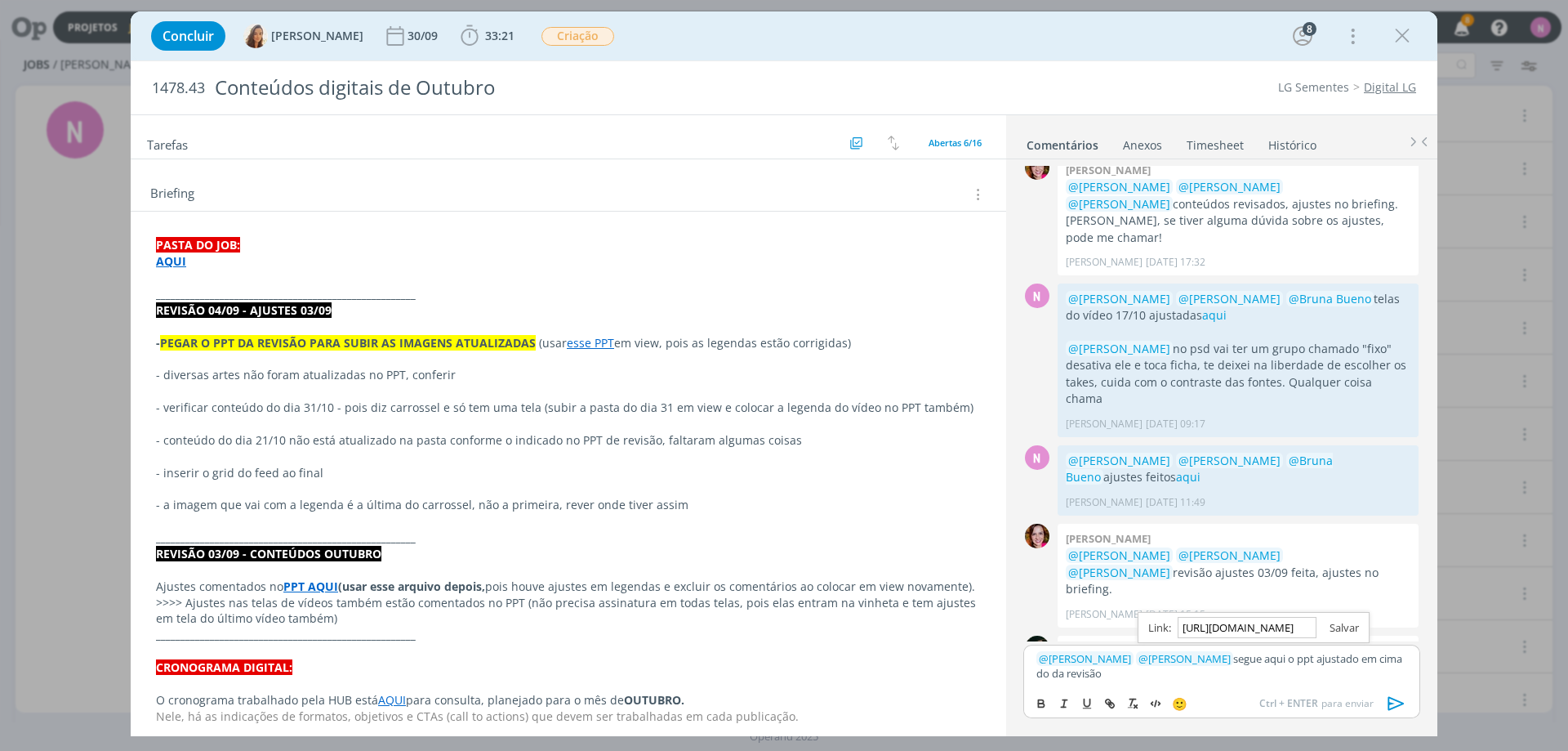
type input "[URL][DOMAIN_NAME]"
drag, startPoint x: 1339, startPoint y: 629, endPoint x: 1221, endPoint y: 654, distance: 120.6
click at [1337, 629] on link "dialog" at bounding box center [1337, 628] width 42 height 15
click at [1164, 679] on p "﻿ @ [PERSON_NAME] ﻿ ﻿ @ [PERSON_NAME] ﻿ segue aqui o ppt ajustado em cima do da…" at bounding box center [1222, 666] width 371 height 30
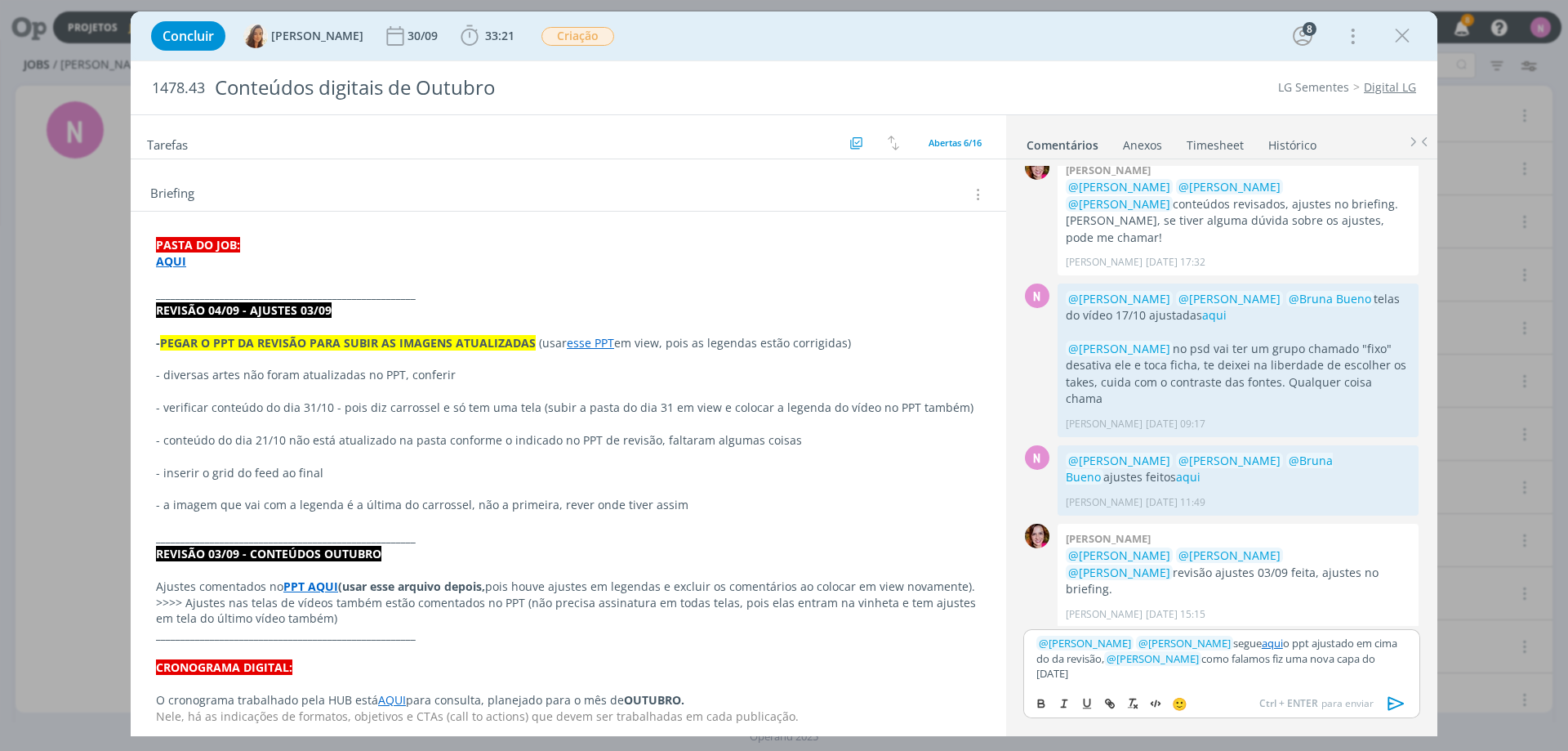
click at [1388, 698] on icon "dialog" at bounding box center [1397, 703] width 17 height 14
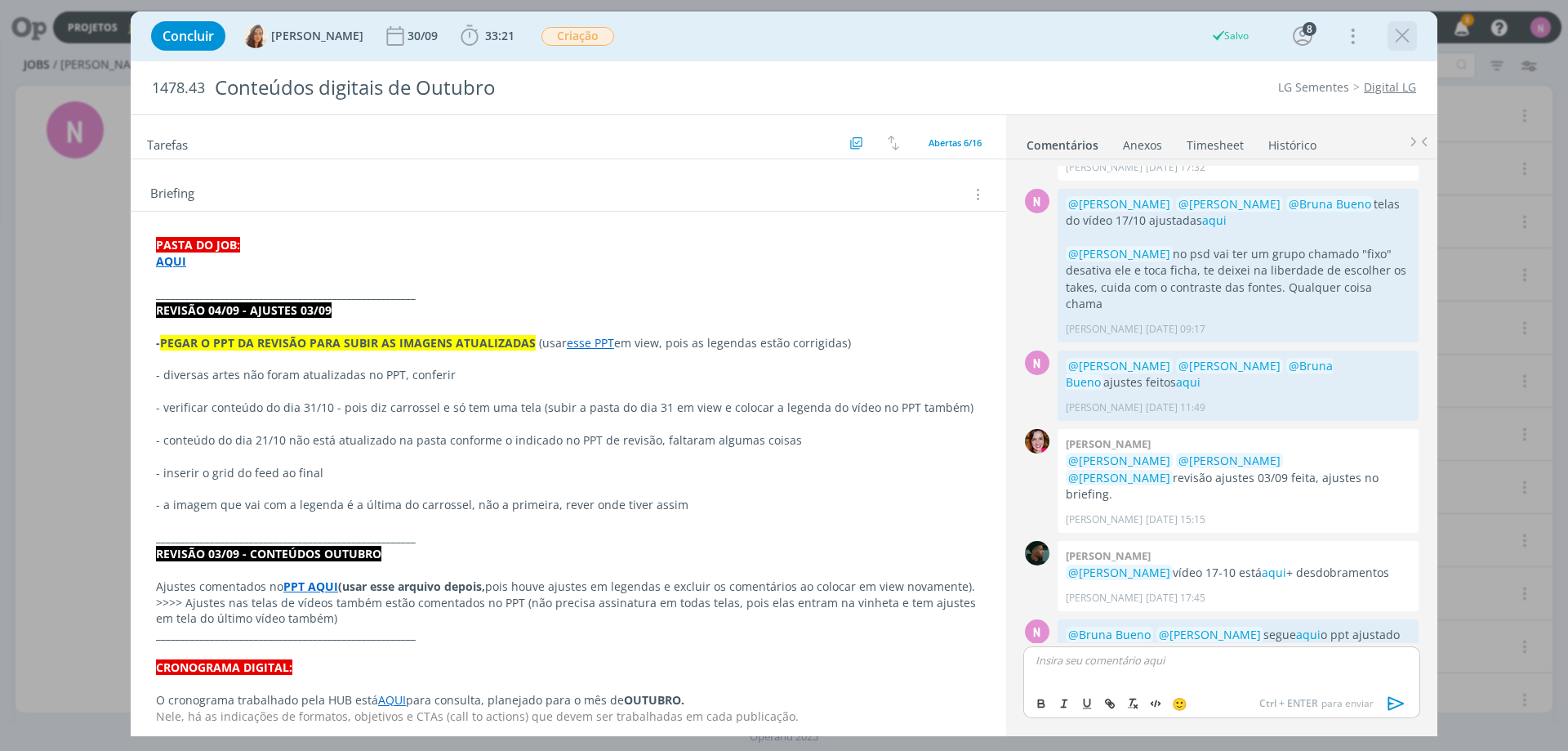
click at [1407, 26] on icon "dialog" at bounding box center [1402, 35] width 24 height 24
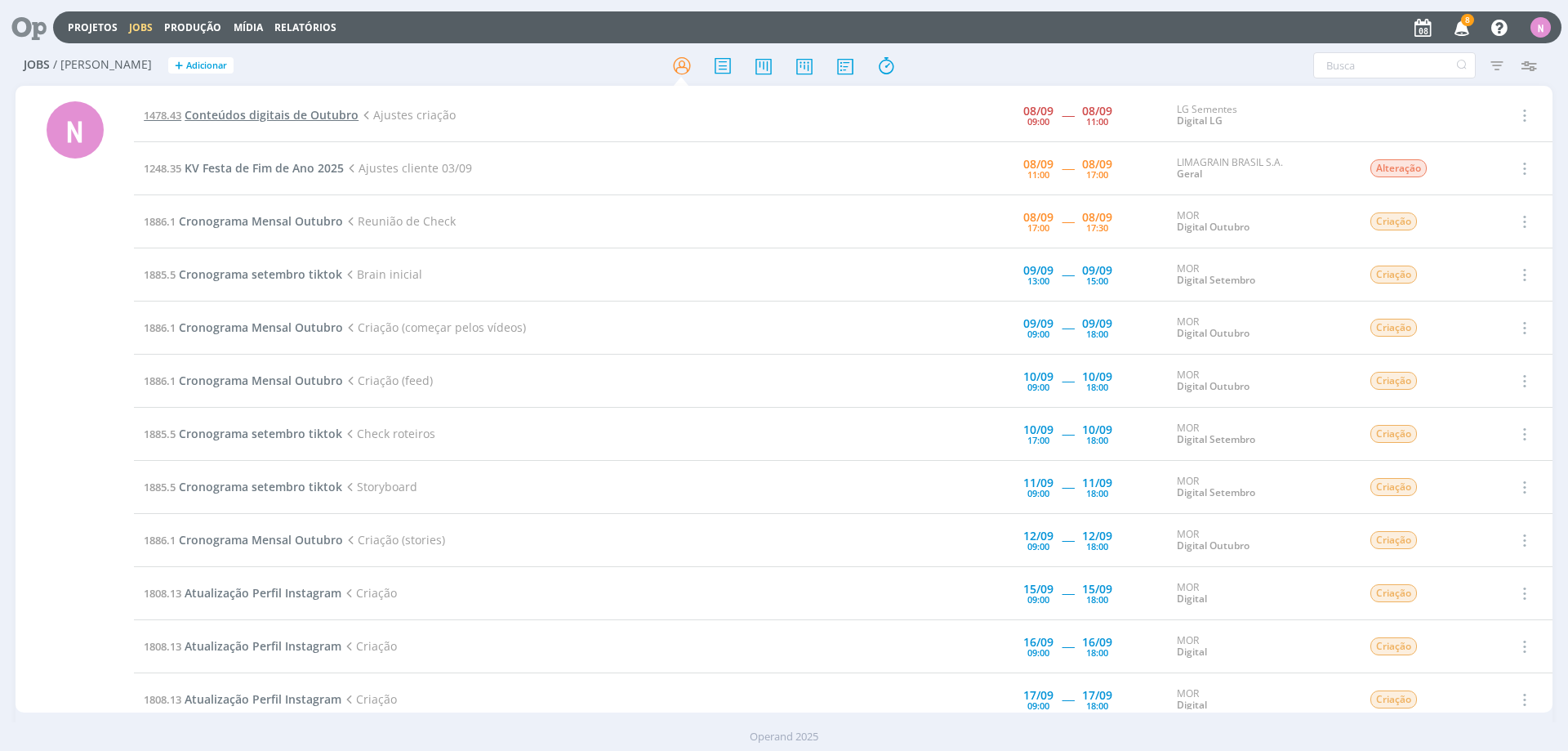
click at [269, 113] on span "Conteúdos digitais de Outubro" at bounding box center [271, 115] width 174 height 16
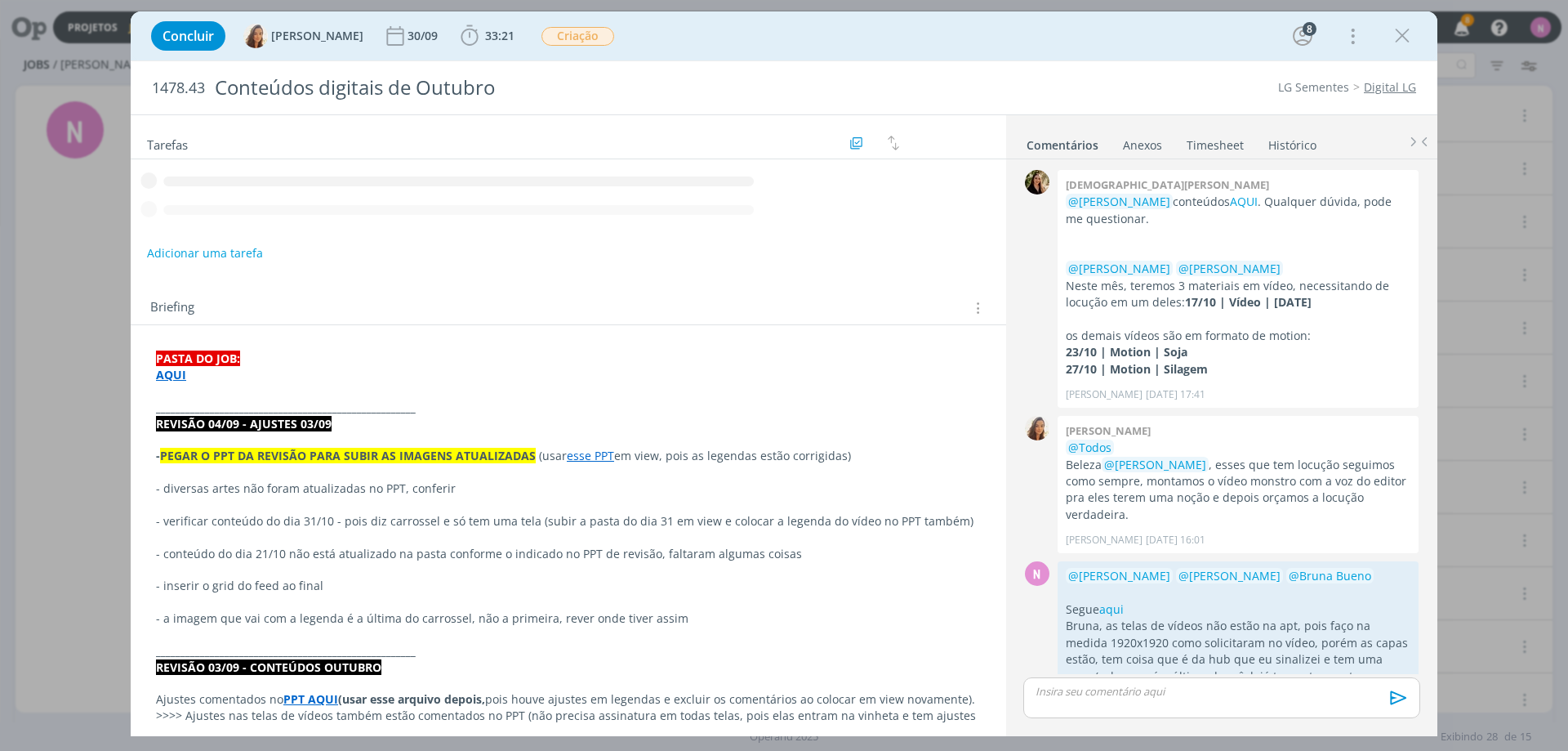
scroll to position [681, 0]
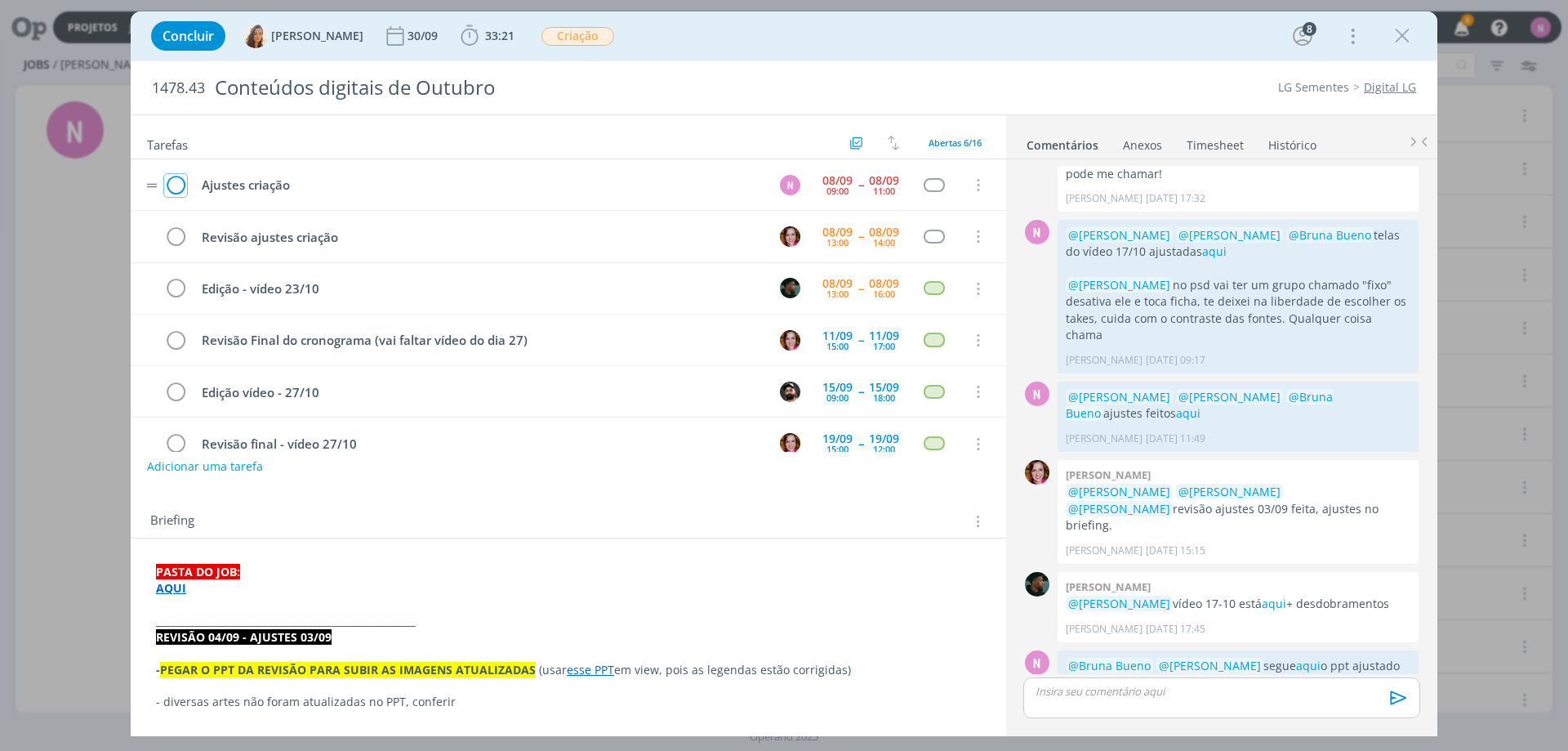
click at [176, 188] on icon "dialog" at bounding box center [175, 185] width 22 height 24
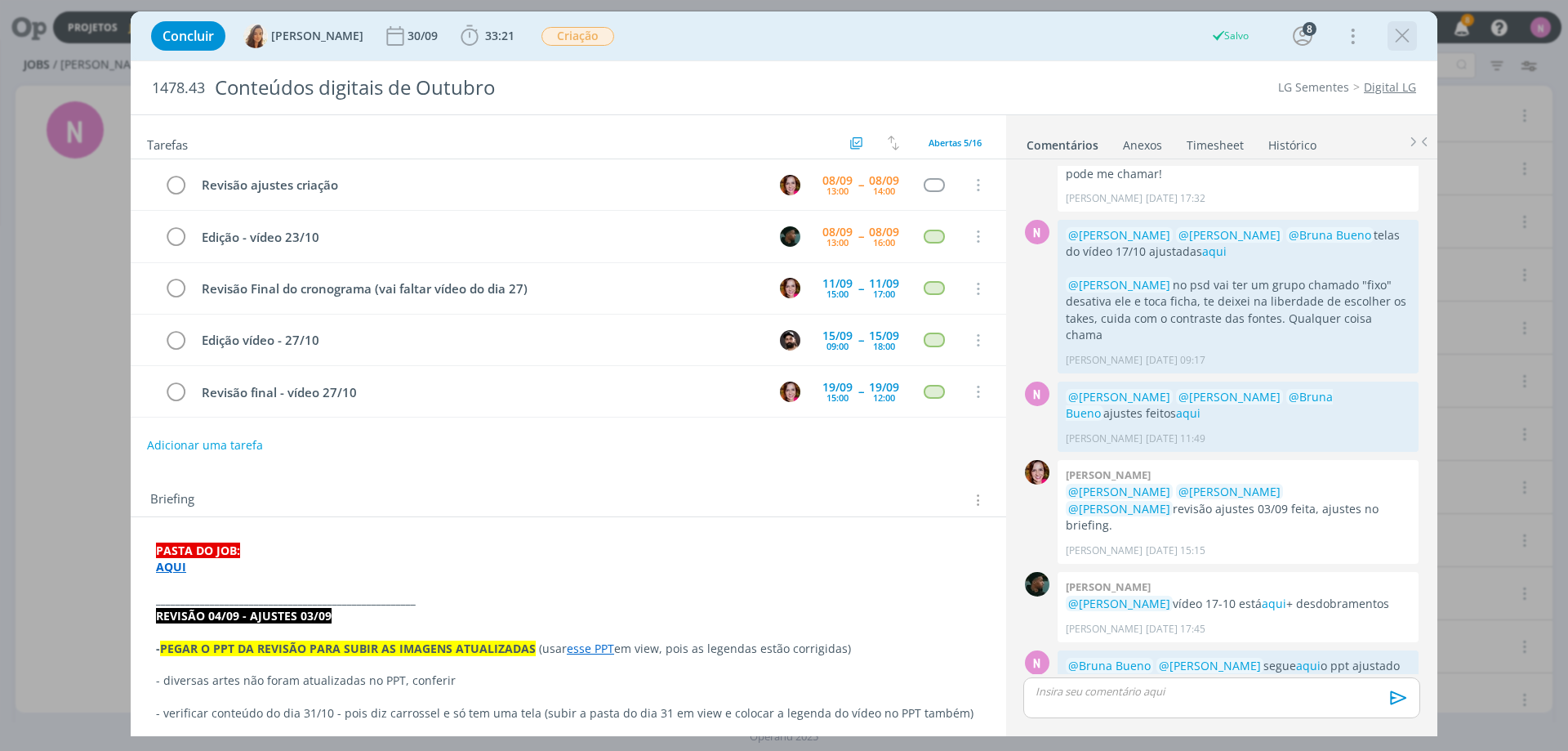
click at [1407, 39] on icon "dialog" at bounding box center [1402, 35] width 24 height 24
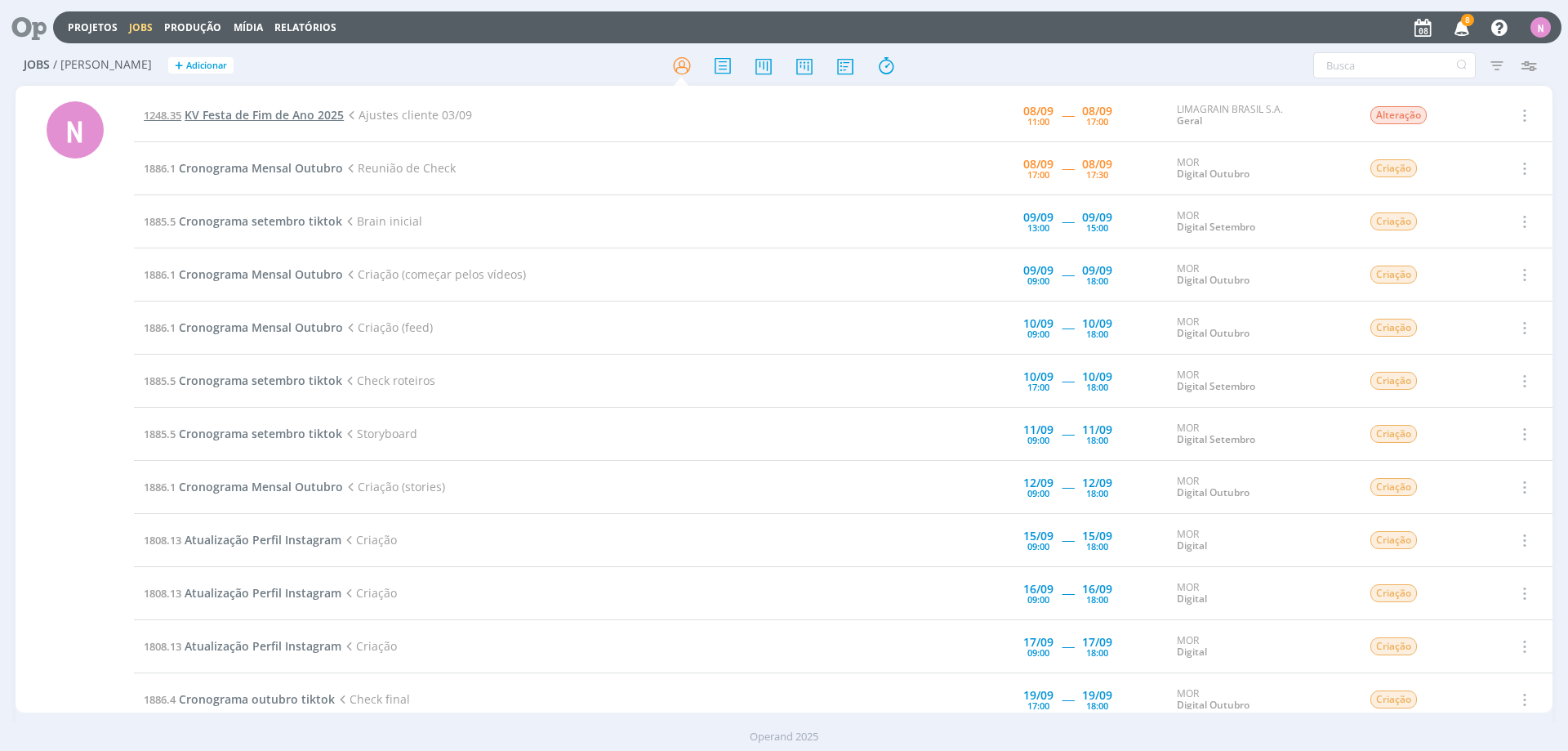
click at [270, 116] on span "KV Festa de Fim de Ano 2025" at bounding box center [264, 115] width 159 height 16
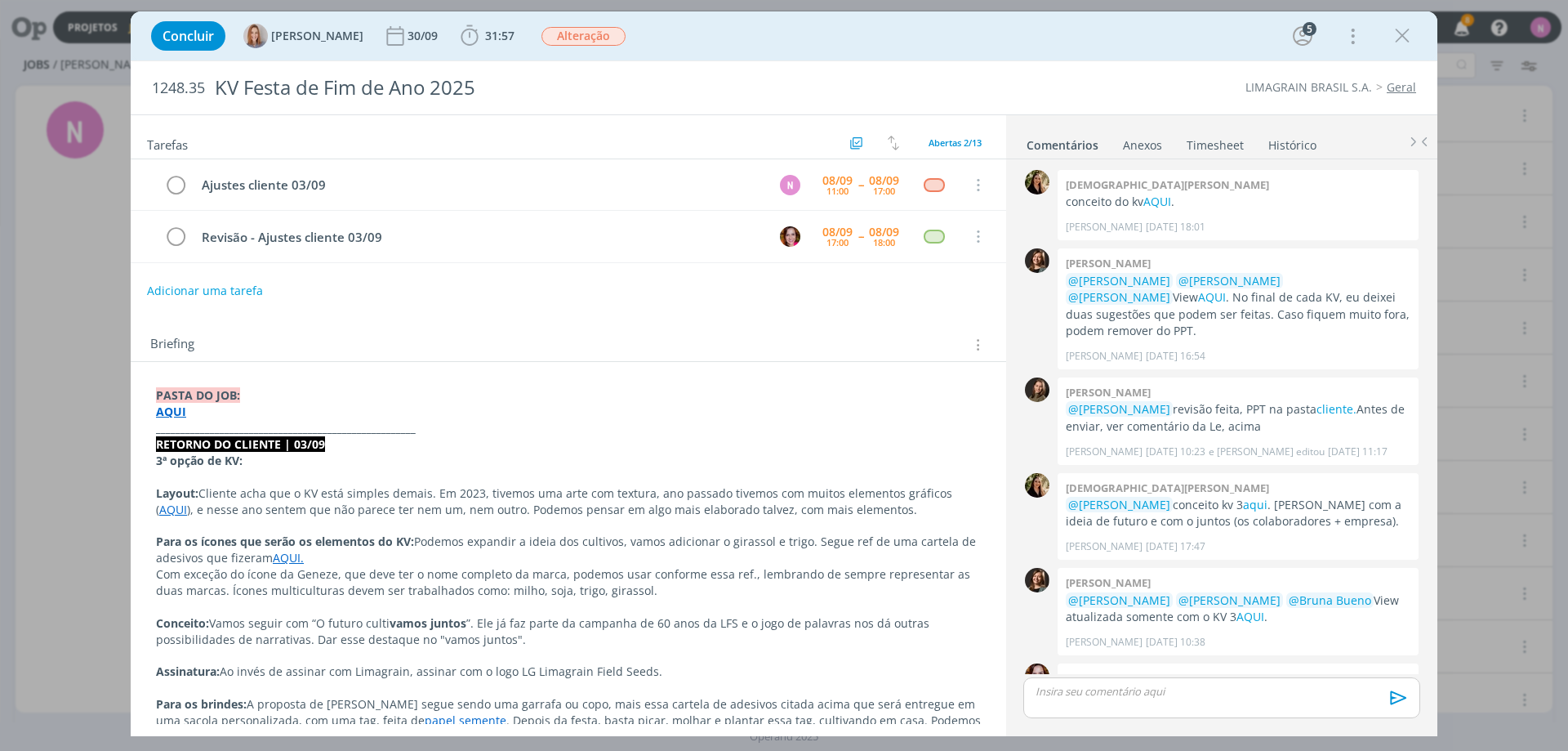
scroll to position [142, 0]
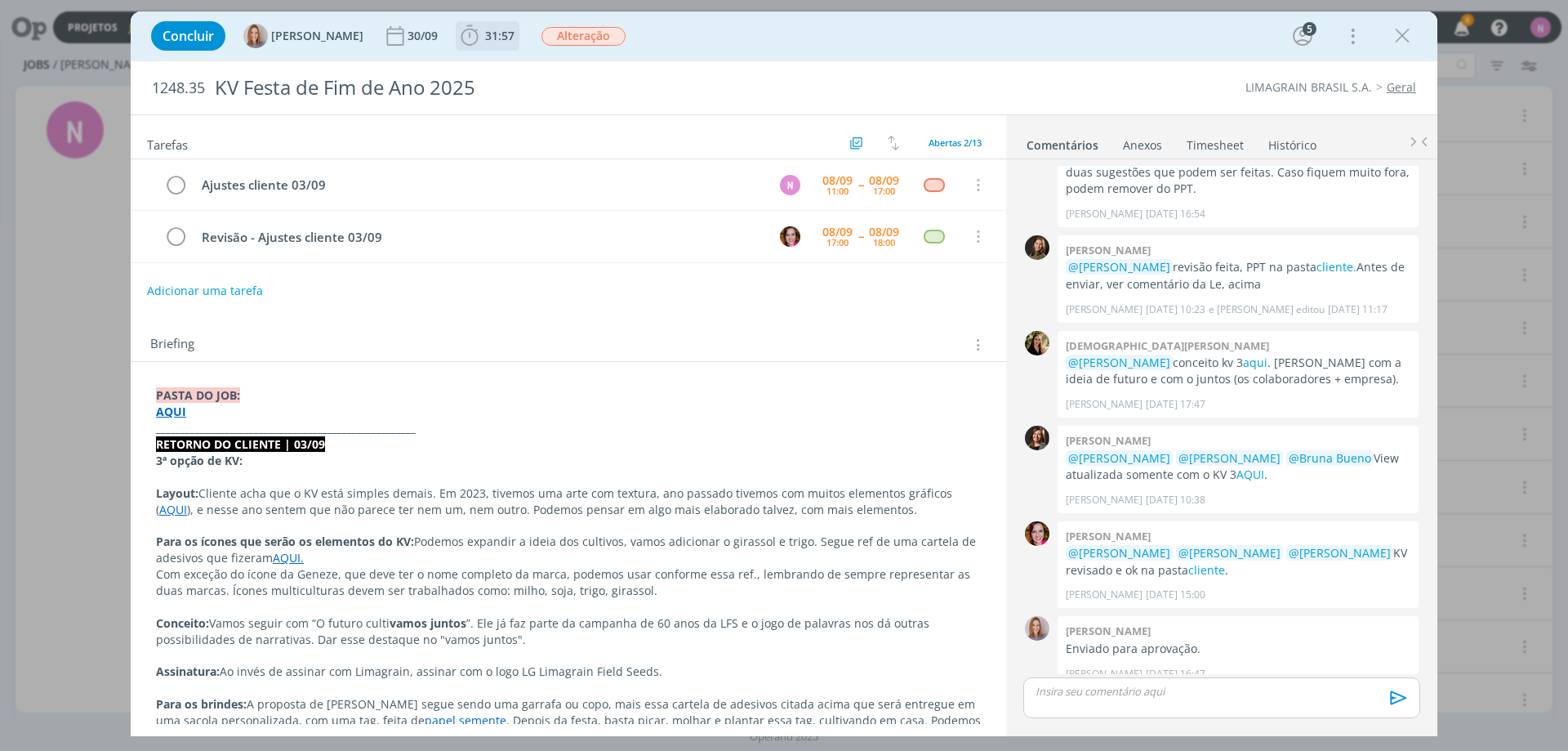
click at [498, 33] on span "31:57" at bounding box center [499, 35] width 29 height 16
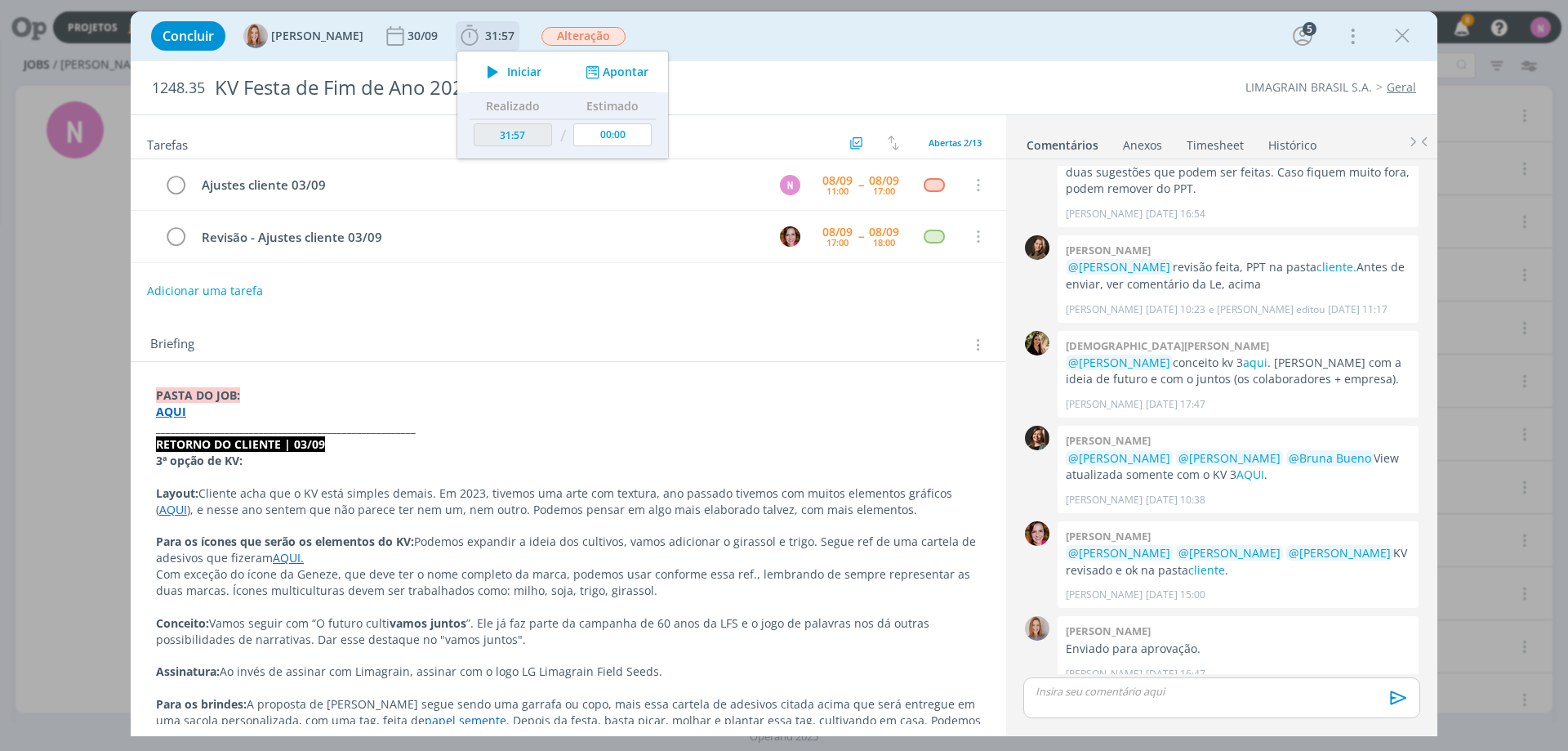
click at [504, 64] on icon "dialog" at bounding box center [493, 72] width 28 height 22
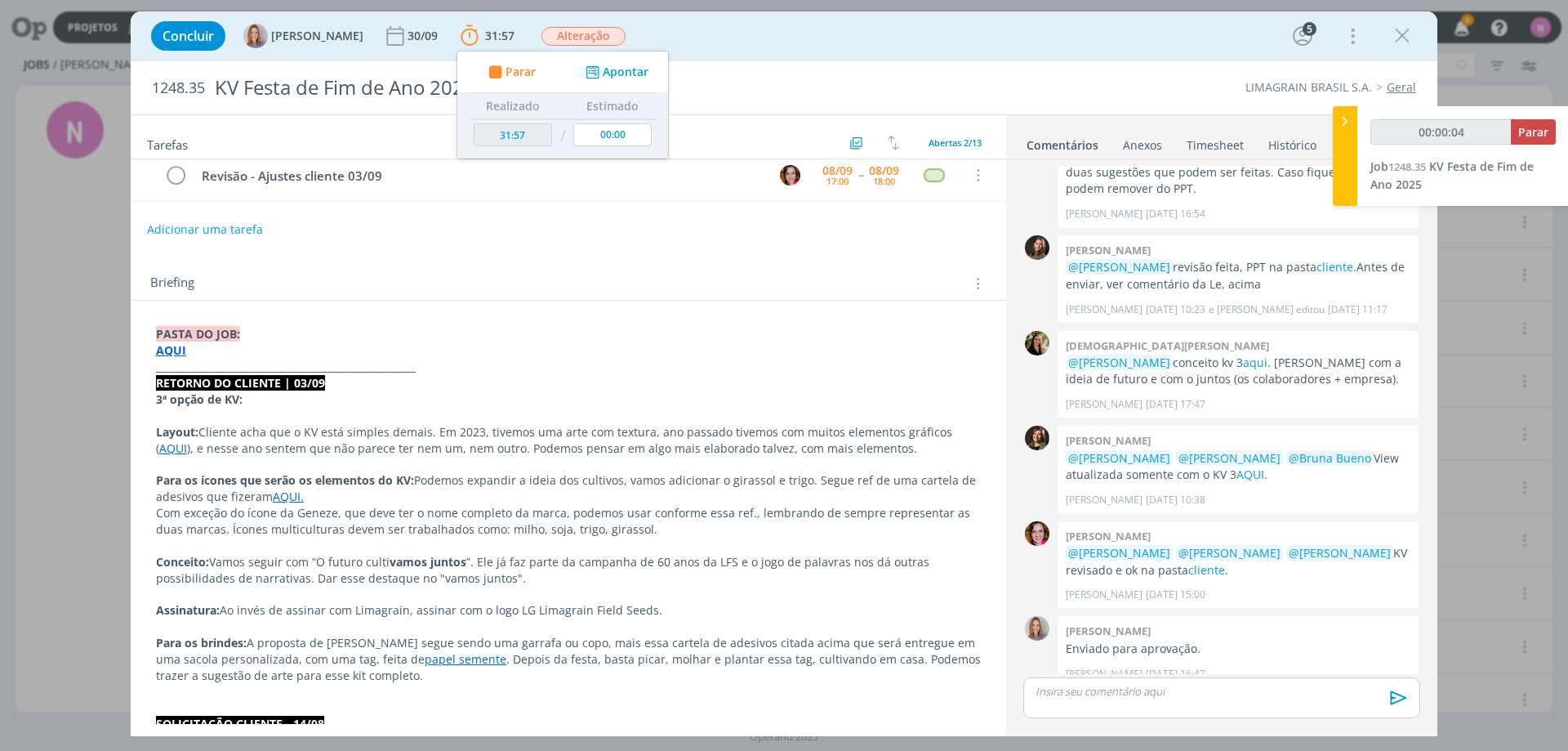
scroll to position [163, 0]
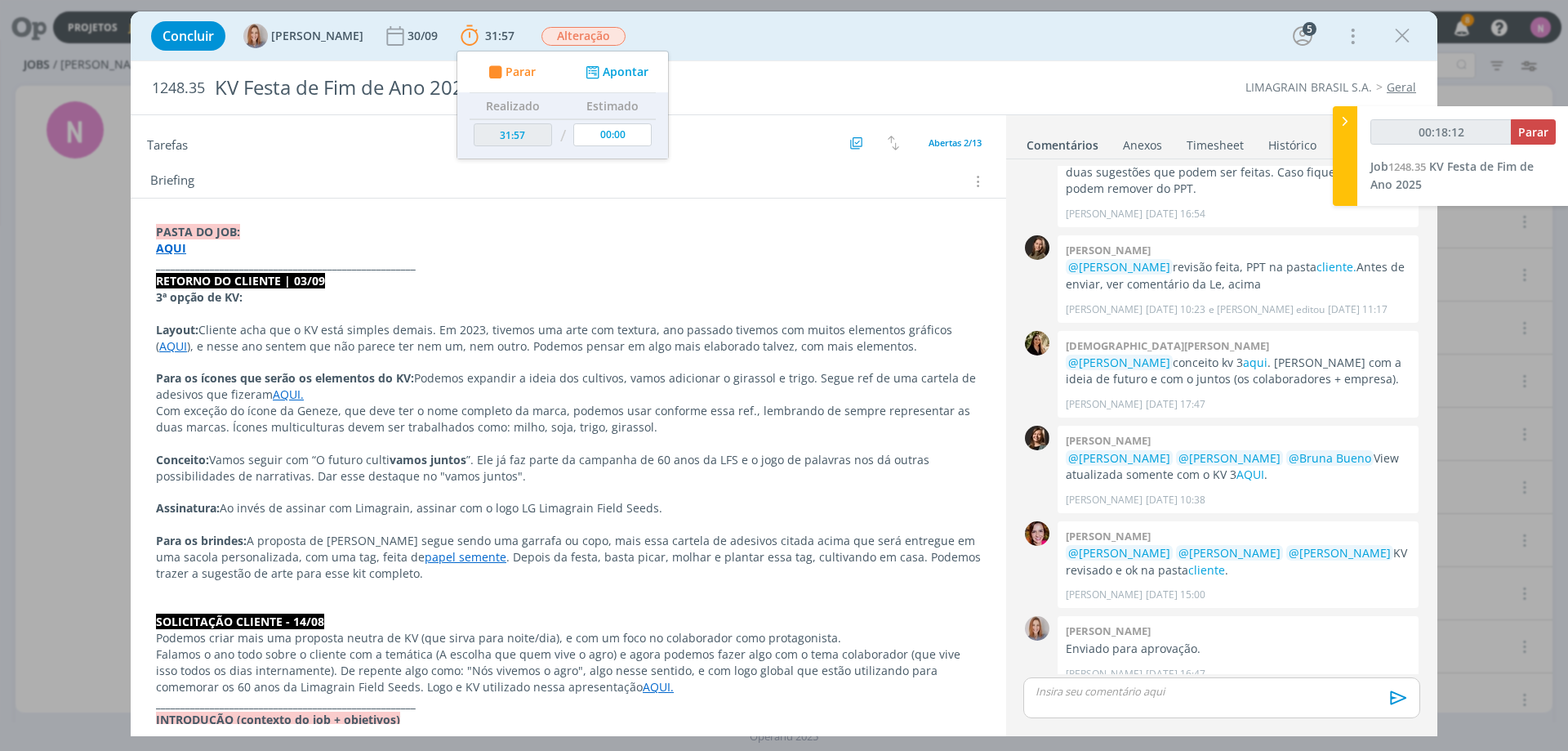
type input "00:18:14"
click at [1528, 139] on button "Parar" at bounding box center [1533, 132] width 45 height 25
